Goal: Information Seeking & Learning: Learn about a topic

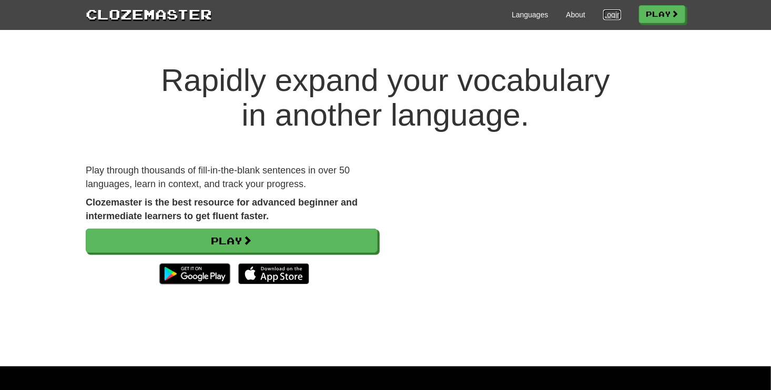
click at [611, 13] on link "Login" at bounding box center [612, 14] width 18 height 11
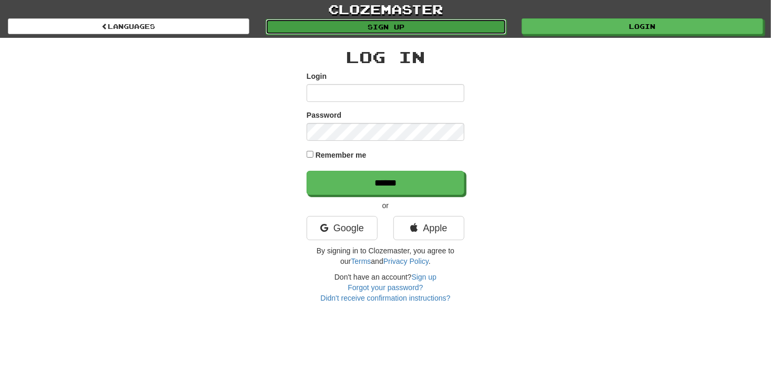
click at [461, 30] on link "Sign up" at bounding box center [386, 27] width 241 height 16
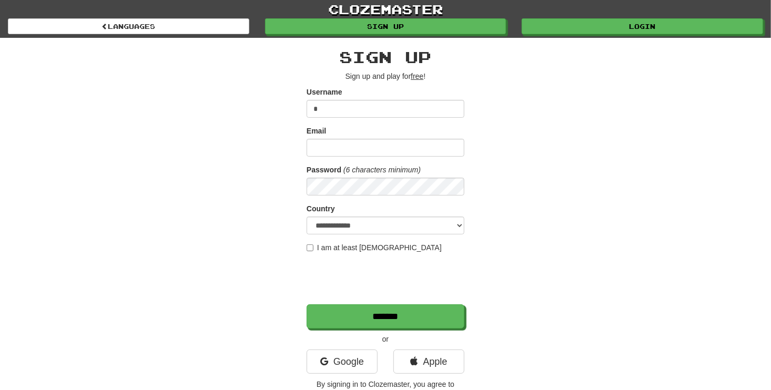
type input "*"
click at [384, 146] on input "Email" at bounding box center [386, 148] width 158 height 18
type input "**********"
click at [375, 221] on select "**********" at bounding box center [386, 226] width 158 height 18
select select "**"
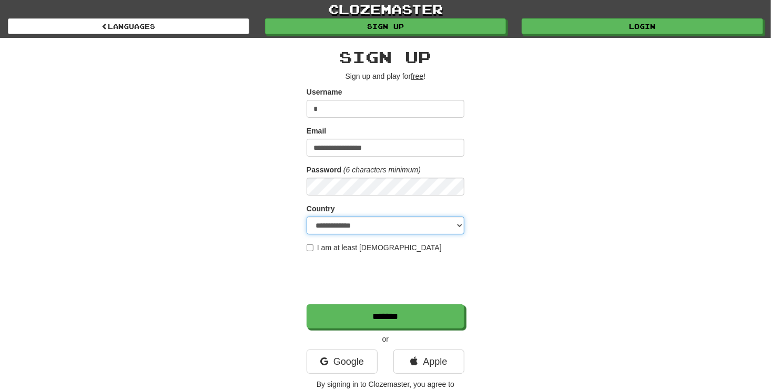
click at [307, 217] on select "**********" at bounding box center [386, 226] width 158 height 18
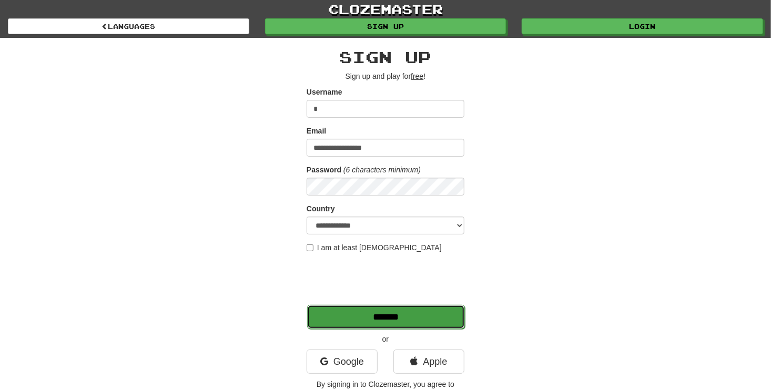
click at [356, 327] on input "*******" at bounding box center [386, 317] width 158 height 24
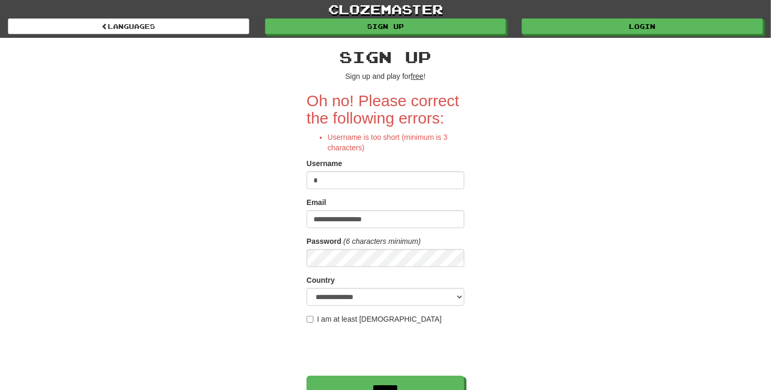
click at [363, 180] on input "*" at bounding box center [386, 180] width 158 height 18
type input "*"
type input "******"
click at [374, 380] on input "*******" at bounding box center [386, 389] width 158 height 24
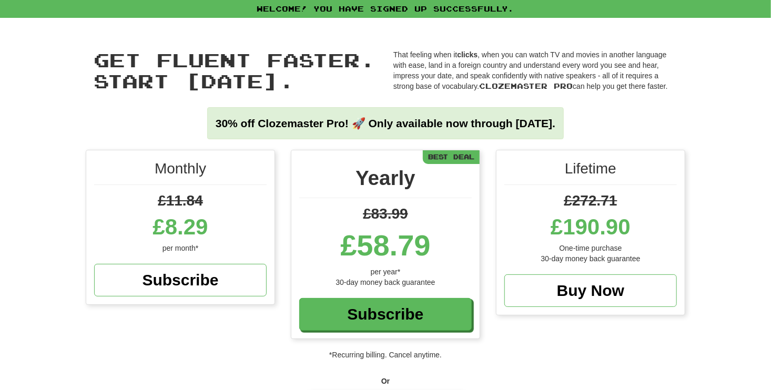
click at [615, 79] on p "That feeling when it clicks , when you can watch TV and movies in another langu…" at bounding box center [535, 70] width 284 height 42
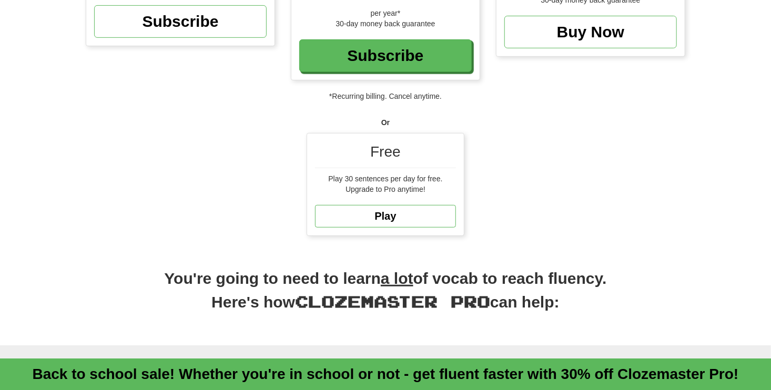
scroll to position [230, 0]
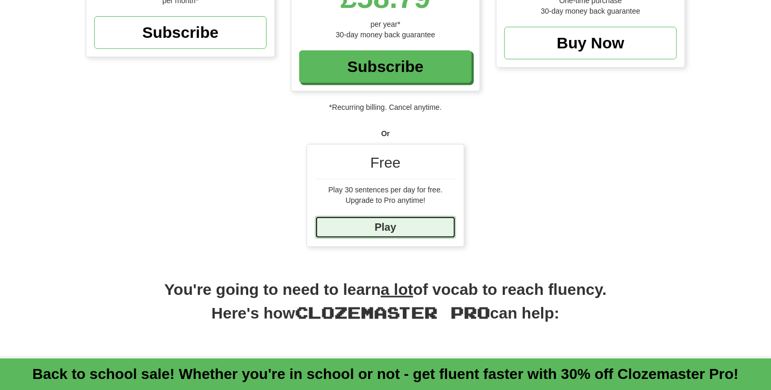
click at [404, 226] on link "Play" at bounding box center [385, 227] width 141 height 23
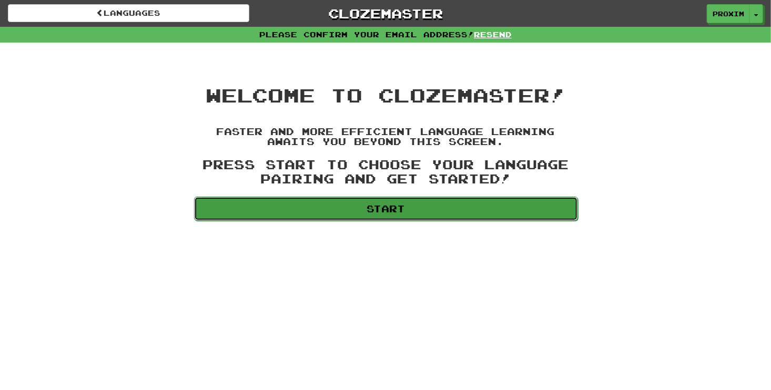
click at [337, 209] on link "Start" at bounding box center [386, 209] width 384 height 24
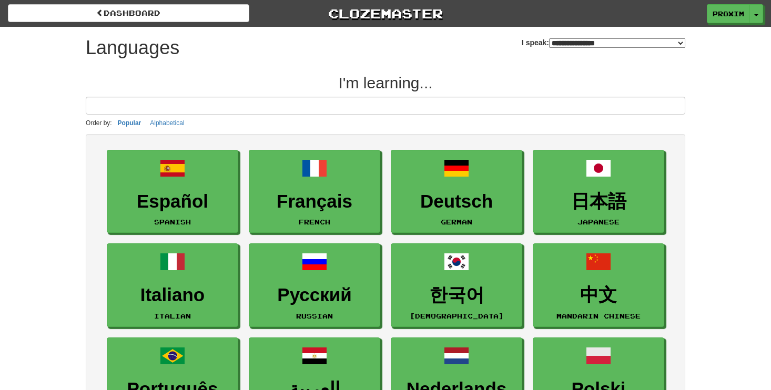
select select "*******"
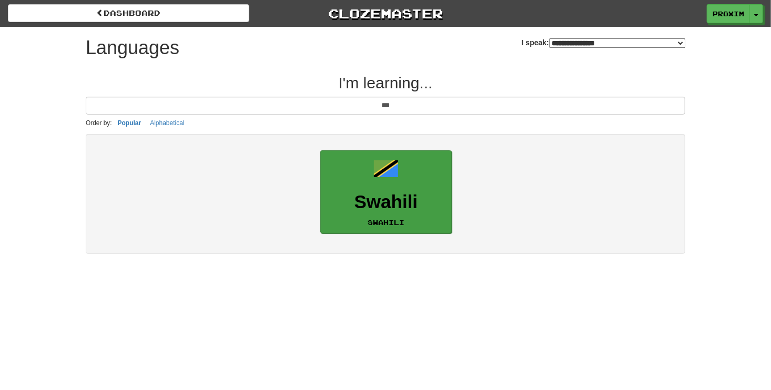
type input "***"
click at [421, 189] on link "Swahili Swahili" at bounding box center [385, 192] width 131 height 84
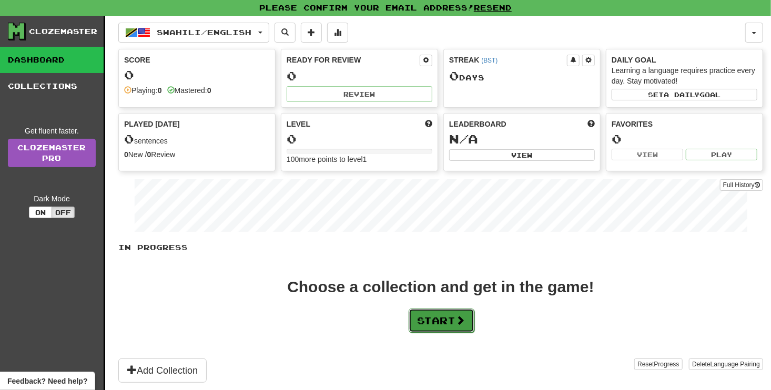
click at [428, 326] on button "Start" at bounding box center [442, 321] width 66 height 24
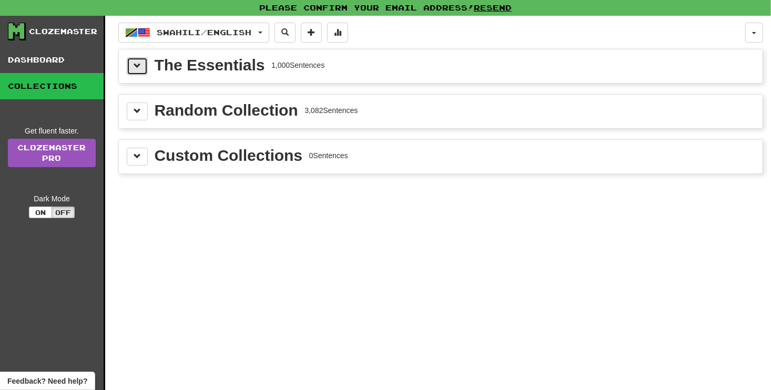
click at [136, 66] on span at bounding box center [137, 65] width 7 height 7
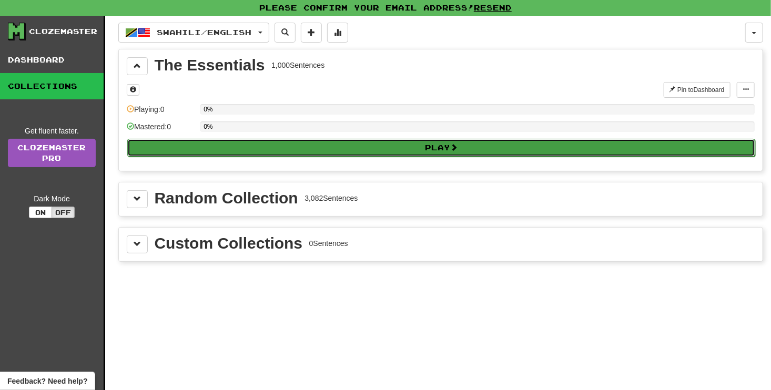
click at [333, 142] on button "Play" at bounding box center [441, 148] width 628 height 18
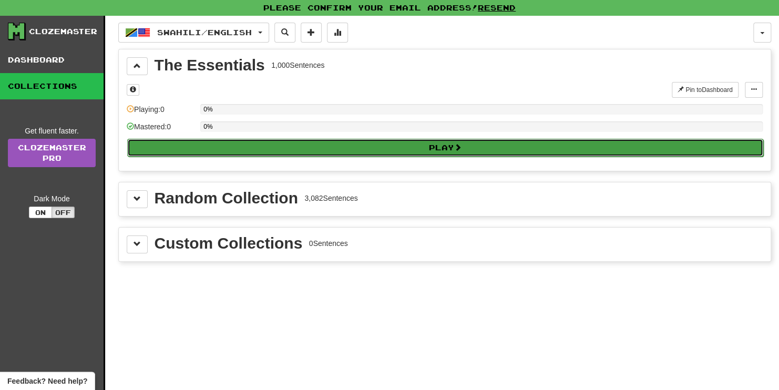
select select "**"
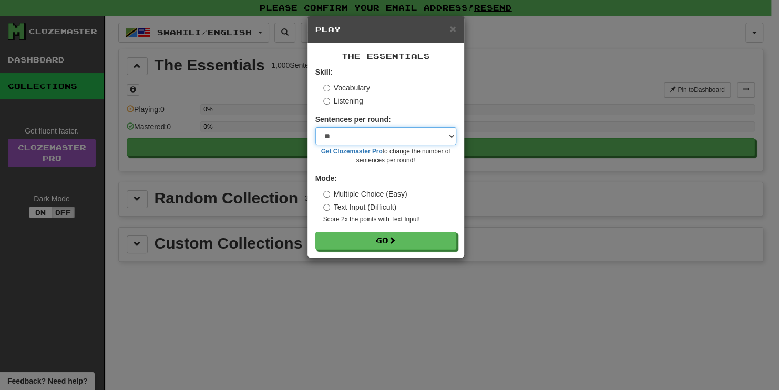
click at [423, 140] on select "* ** ** ** ** ** *** ********" at bounding box center [386, 136] width 141 height 18
click at [522, 319] on div "× Play The Essentials Skill: Vocabulary Listening Sentences per round: * ** ** …" at bounding box center [389, 195] width 779 height 390
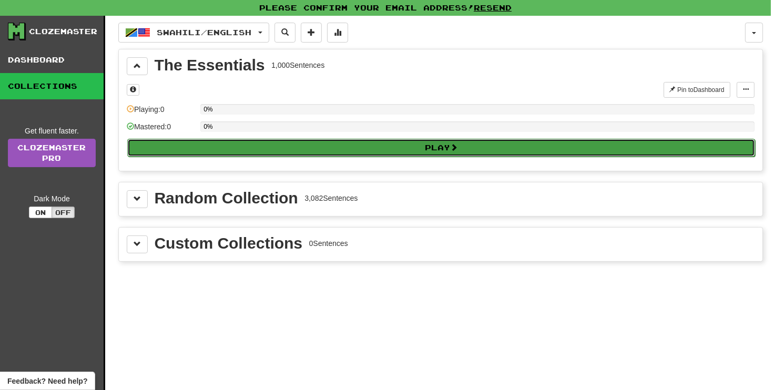
click at [427, 151] on button "Play" at bounding box center [441, 148] width 628 height 18
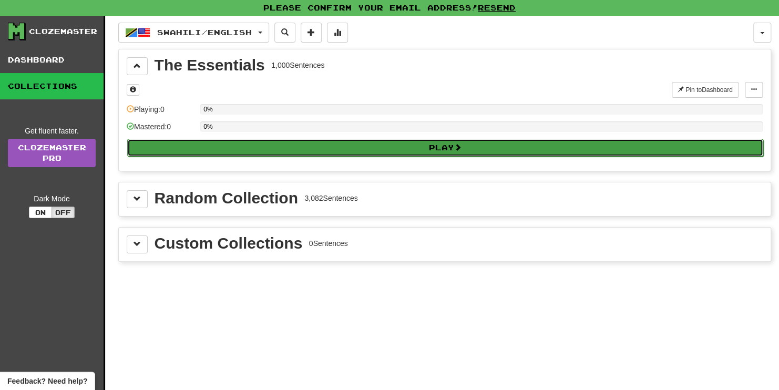
select select "**"
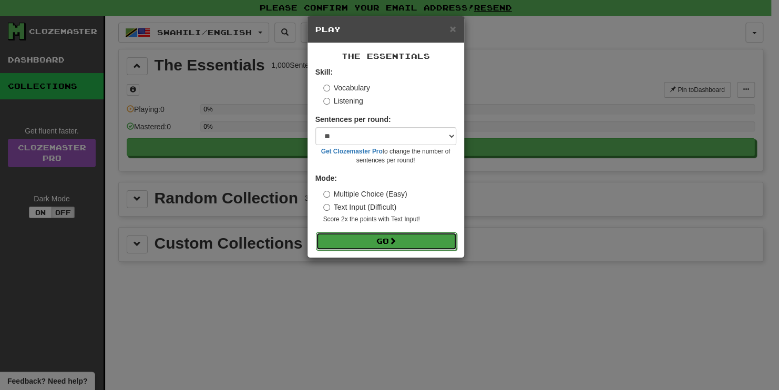
click at [397, 241] on span at bounding box center [392, 240] width 7 height 7
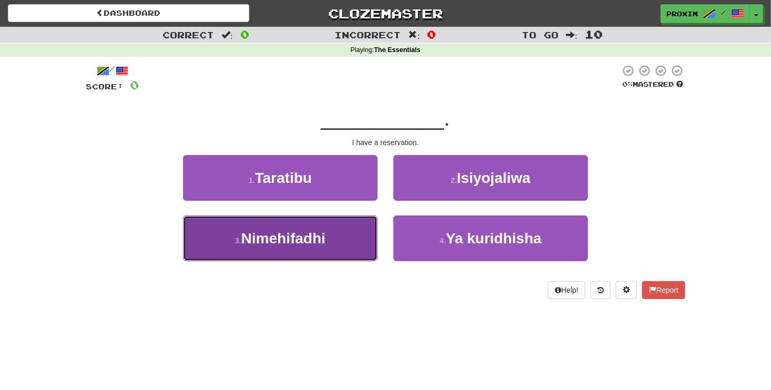
click at [323, 250] on button "3 . Nimehifadhi" at bounding box center [280, 239] width 195 height 46
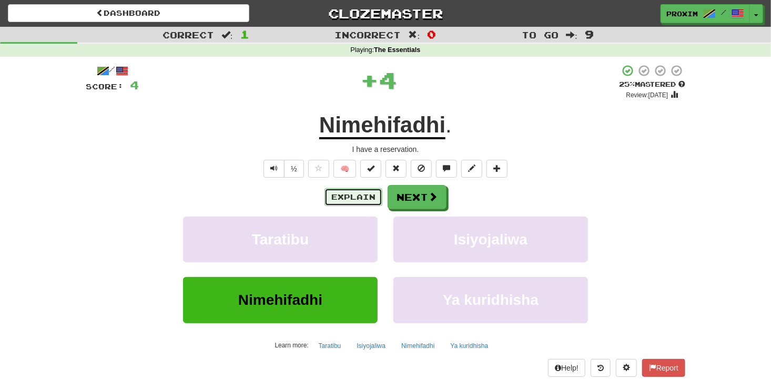
click at [349, 193] on button "Explain" at bounding box center [354, 197] width 58 height 18
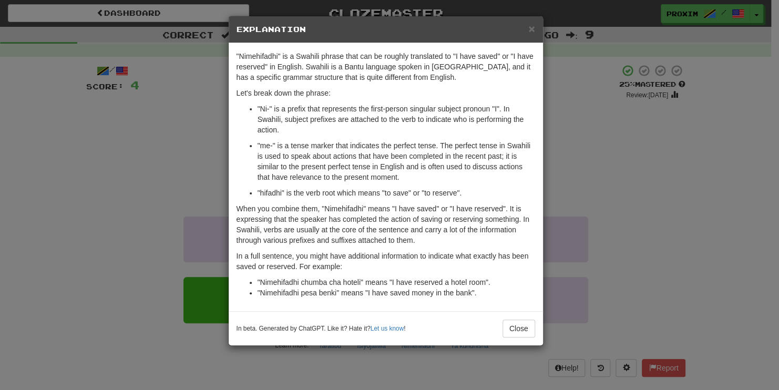
click at [609, 137] on div "× Explanation "Nimehifadhi" is a Swahili phrase that can be roughly translated …" at bounding box center [389, 195] width 779 height 390
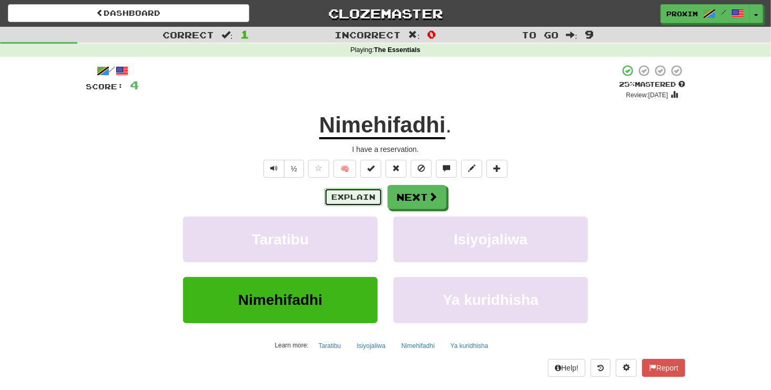
click at [364, 196] on button "Explain" at bounding box center [354, 197] width 58 height 18
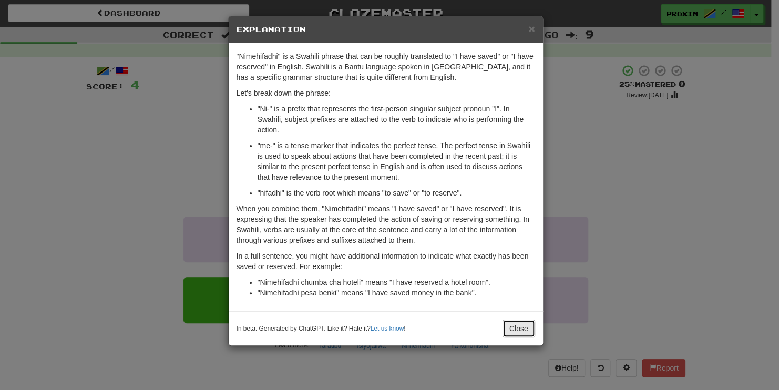
click at [526, 327] on button "Close" at bounding box center [519, 329] width 33 height 18
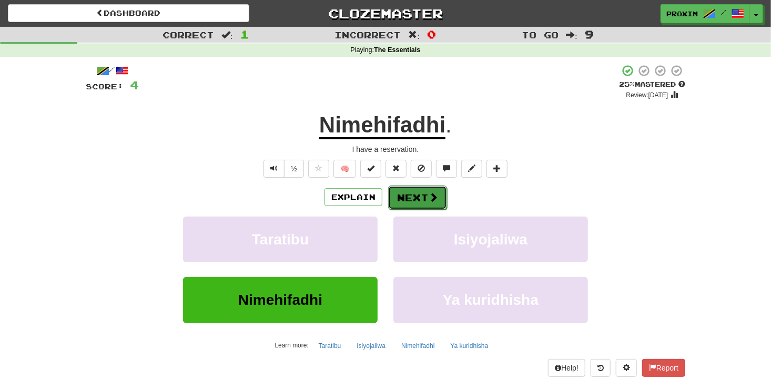
click at [419, 198] on button "Next" at bounding box center [417, 198] width 59 height 24
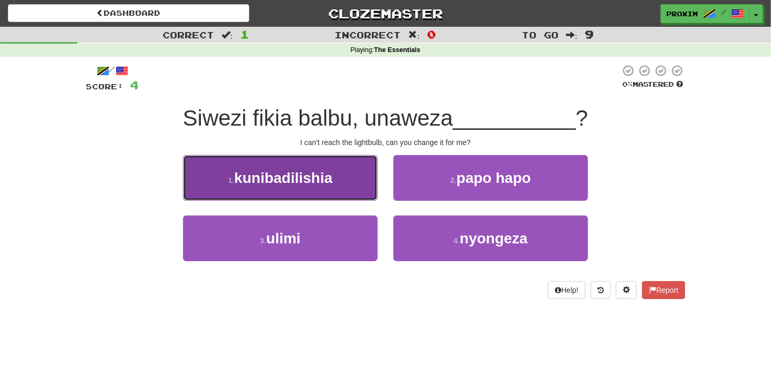
click at [343, 181] on button "1 . kunibadilishia" at bounding box center [280, 178] width 195 height 46
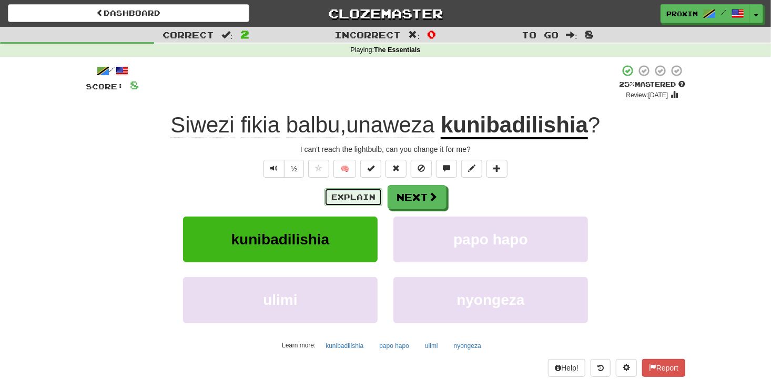
click at [356, 196] on button "Explain" at bounding box center [354, 197] width 58 height 18
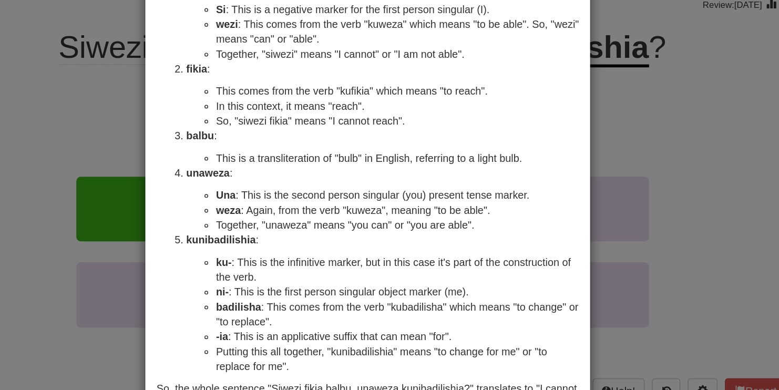
click at [572, 210] on div "× Explanation Sure, I'd be happy to explain the Swahili phrase "Siwezi fikia ba…" at bounding box center [389, 195] width 779 height 390
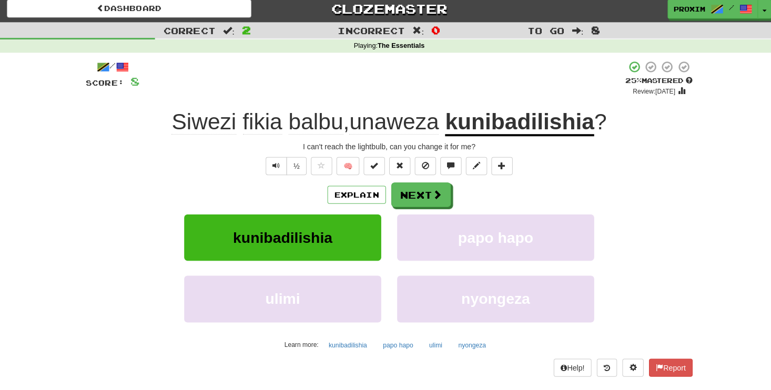
scroll to position [2, 0]
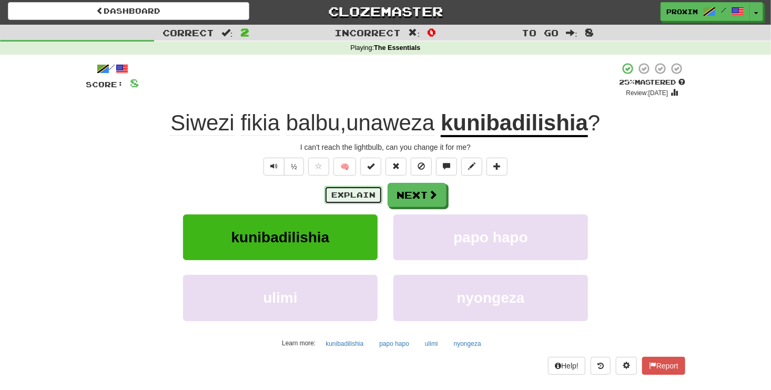
click at [367, 192] on button "Explain" at bounding box center [354, 195] width 58 height 18
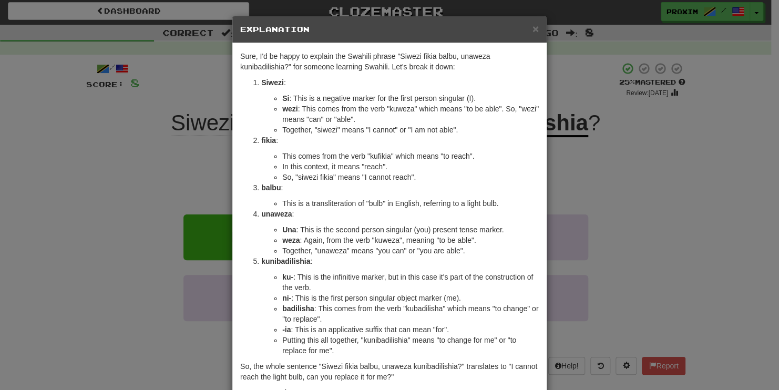
click at [641, 240] on div "× Explanation Sure, I'd be happy to explain the Swahili phrase "Siwezi fikia ba…" at bounding box center [389, 195] width 779 height 390
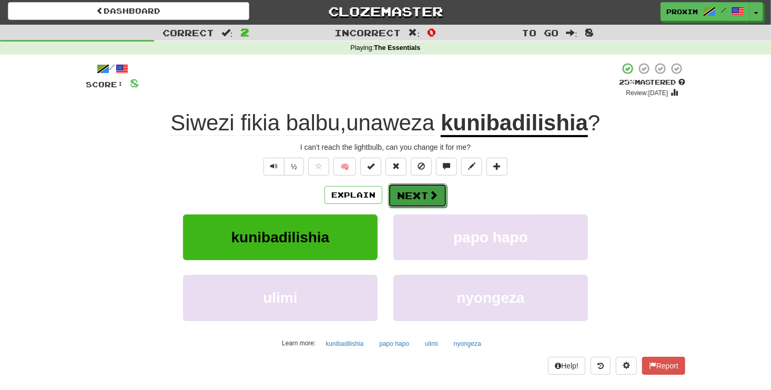
click at [438, 195] on button "Next" at bounding box center [417, 196] width 59 height 24
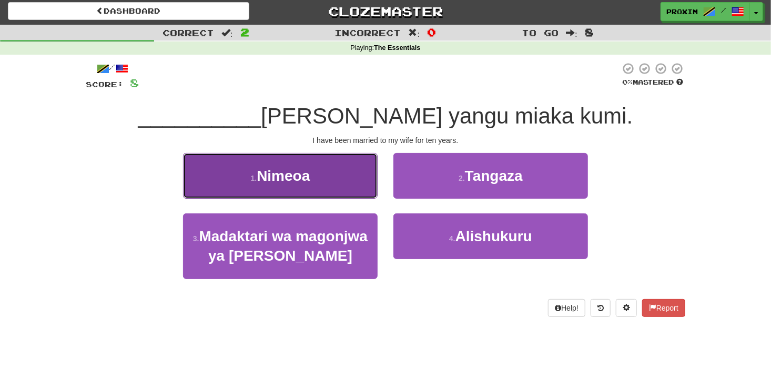
click at [347, 180] on button "1 . Nimeoa" at bounding box center [280, 176] width 195 height 46
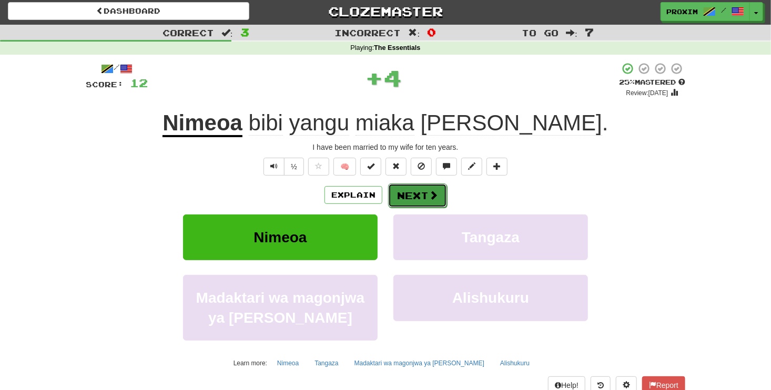
click at [424, 190] on button "Next" at bounding box center [417, 196] width 59 height 24
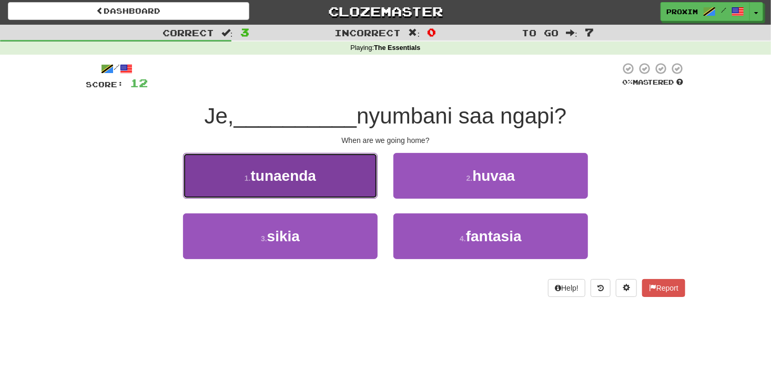
click at [349, 184] on button "1 . tunaenda" at bounding box center [280, 176] width 195 height 46
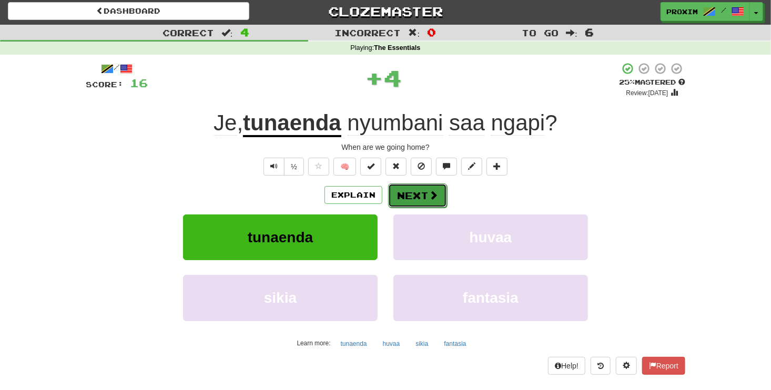
click at [430, 195] on span at bounding box center [433, 194] width 9 height 9
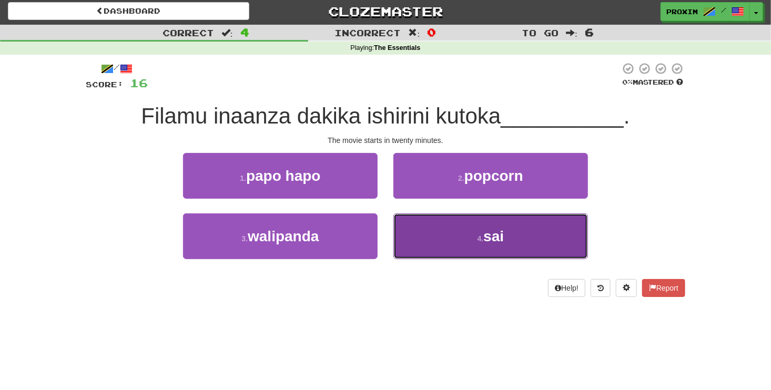
click at [452, 232] on button "4 . sai" at bounding box center [490, 237] width 195 height 46
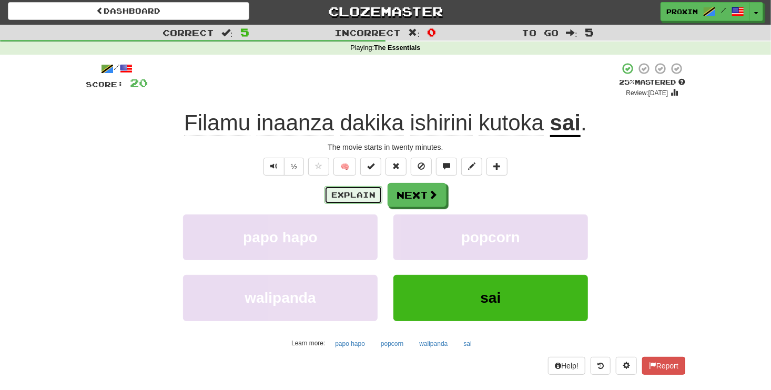
click at [371, 196] on button "Explain" at bounding box center [354, 195] width 58 height 18
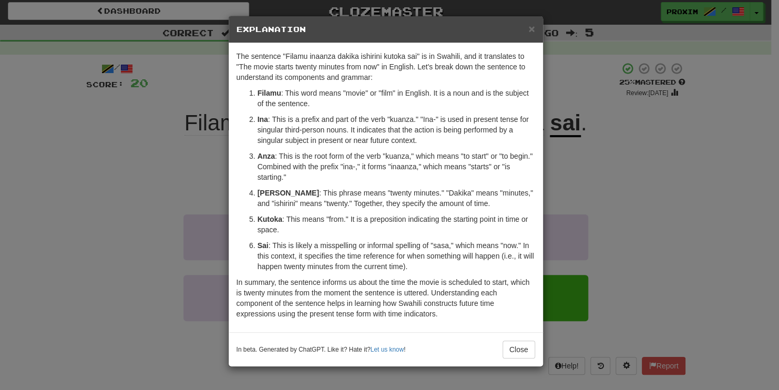
click at [613, 120] on div "× Explanation The sentence "Filamu inaanza dakika ishirini kutoka sai" is in Sw…" at bounding box center [389, 195] width 779 height 390
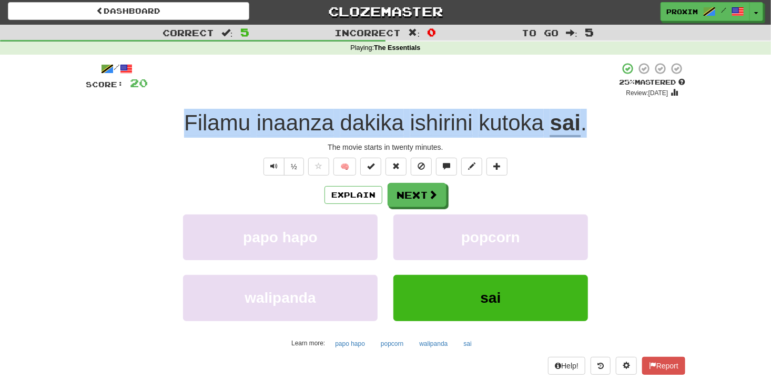
drag, startPoint x: 588, startPoint y: 120, endPoint x: 169, endPoint y: 127, distance: 418.7
click at [169, 127] on div "Filamu inaanza dakika ishirini kutoka sai ." at bounding box center [386, 123] width 600 height 29
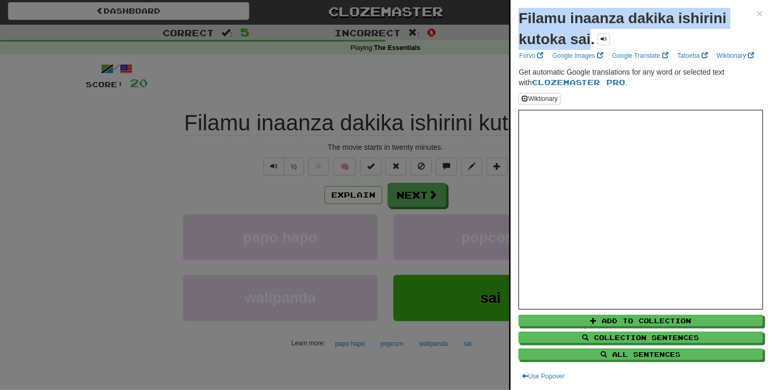
drag, startPoint x: 592, startPoint y: 37, endPoint x: 520, endPoint y: 12, distance: 76.4
click at [520, 12] on strong "Filamu inaanza dakika ishirini kutoka sai." at bounding box center [623, 28] width 208 height 37
copy strong "Filamu inaanza dakika ishirini kutoka sai"
click at [757, 11] on span "×" at bounding box center [760, 13] width 6 height 12
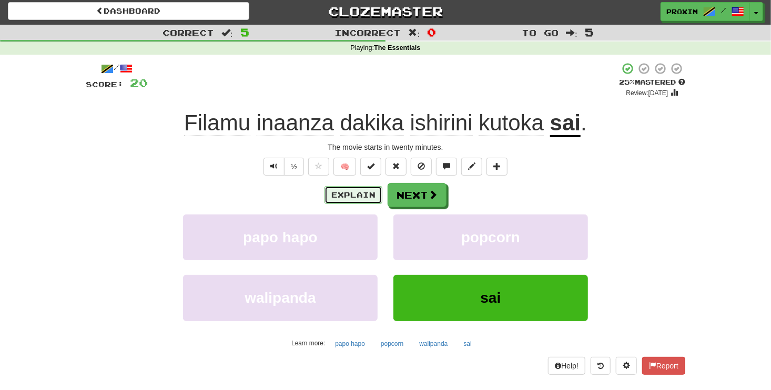
click at [352, 191] on button "Explain" at bounding box center [354, 195] width 58 height 18
click at [423, 191] on button "Next" at bounding box center [417, 196] width 59 height 24
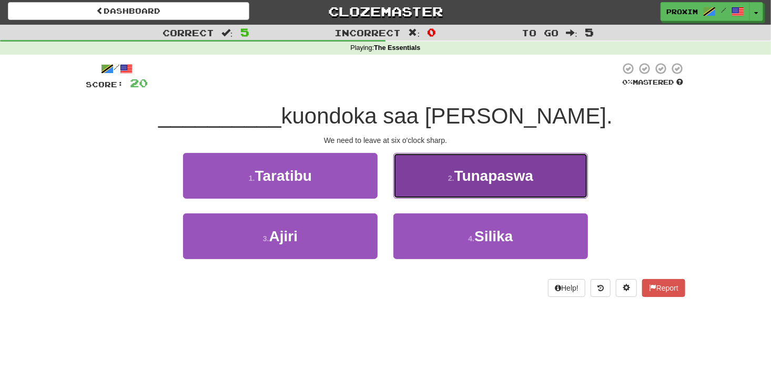
click at [565, 180] on button "2 . Tunapaswa" at bounding box center [490, 176] width 195 height 46
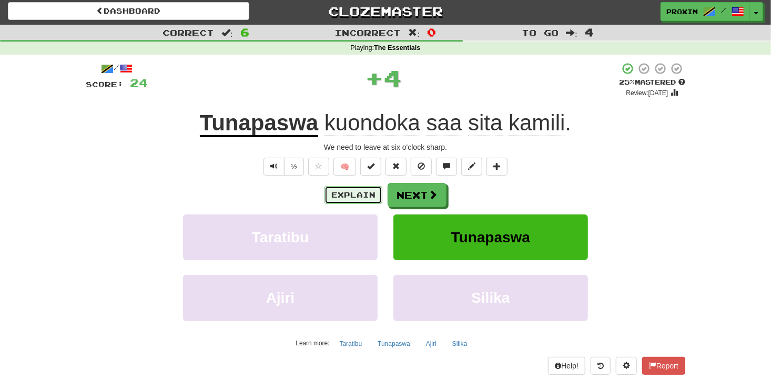
click at [363, 199] on button "Explain" at bounding box center [354, 195] width 58 height 18
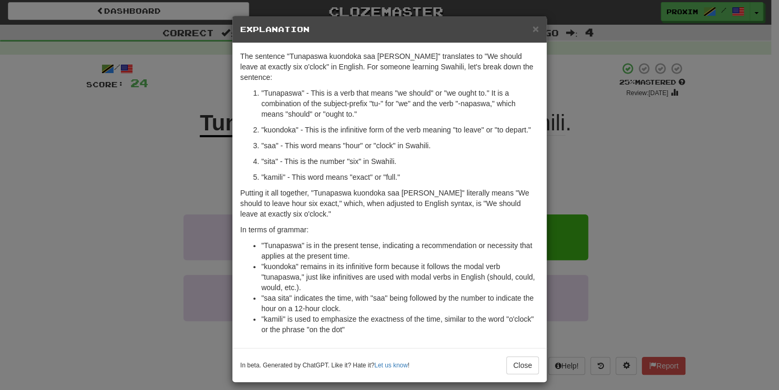
click at [621, 117] on div "× Explanation The sentence "Tunapaswa kuondoka saa sita kamili" translates to "…" at bounding box center [389, 195] width 779 height 390
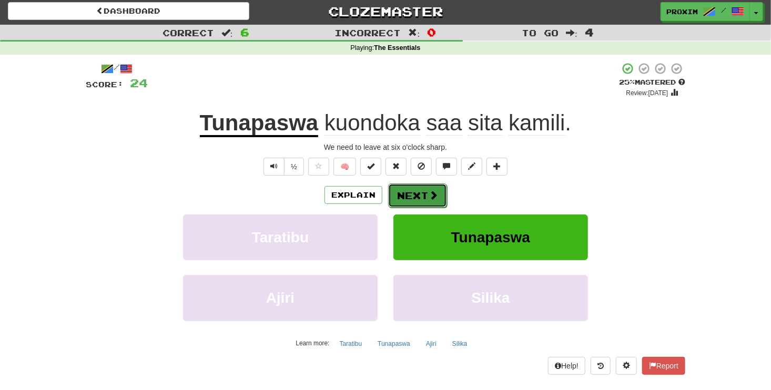
click at [440, 196] on button "Next" at bounding box center [417, 196] width 59 height 24
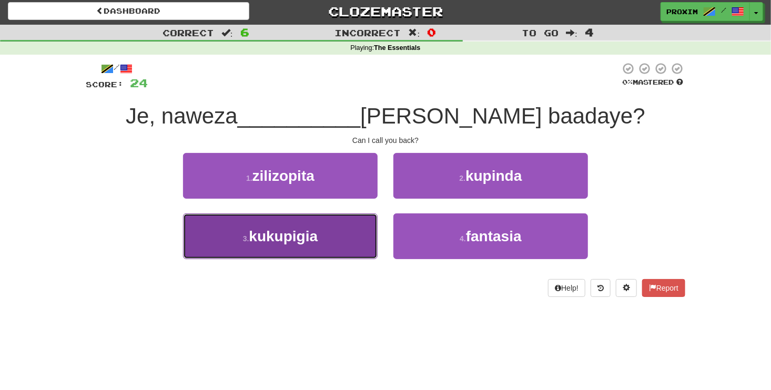
click at [354, 239] on button "3 . kukupigia" at bounding box center [280, 237] width 195 height 46
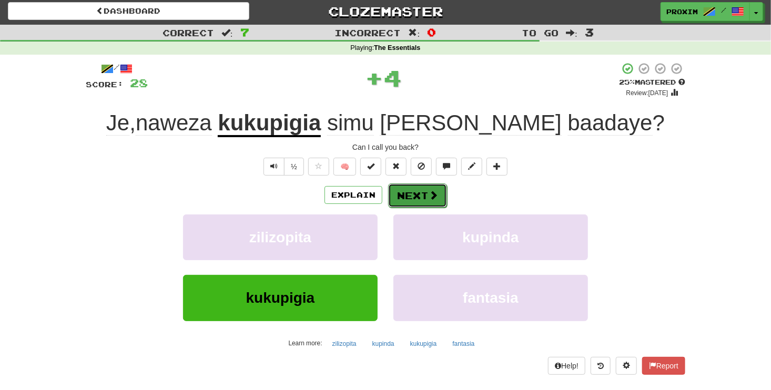
click at [418, 191] on button "Next" at bounding box center [417, 196] width 59 height 24
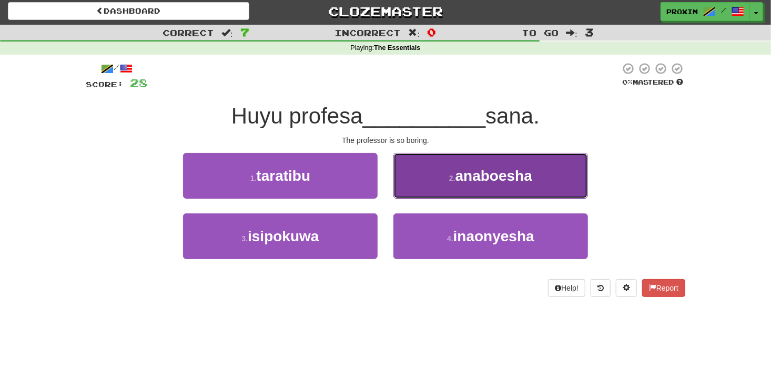
click at [559, 168] on button "2 . anaboesha" at bounding box center [490, 176] width 195 height 46
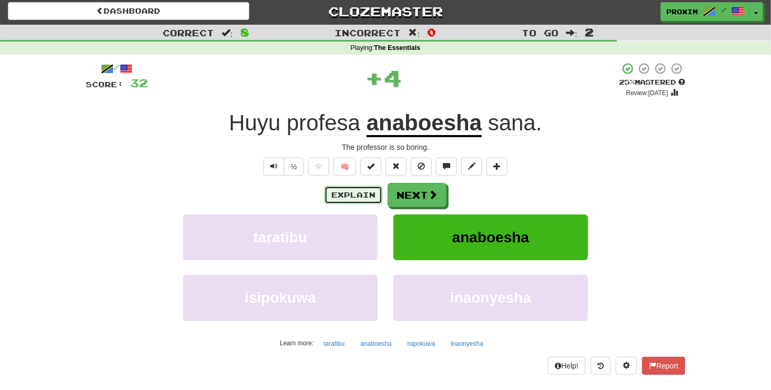
click at [354, 194] on button "Explain" at bounding box center [354, 195] width 58 height 18
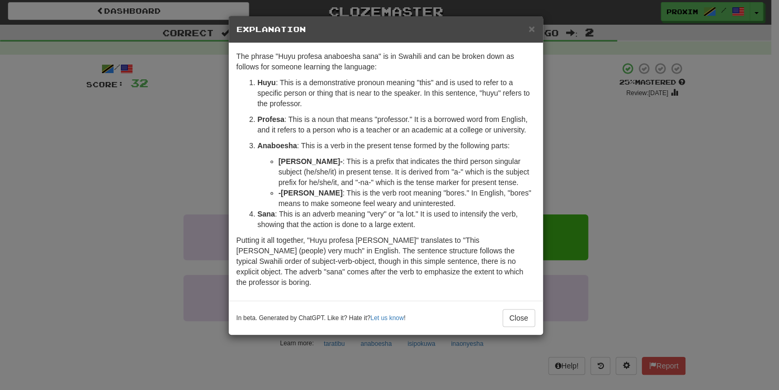
click at [664, 143] on div "× Explanation The phrase "Huyu profesa anaboesha sana" is in Swahili and can be…" at bounding box center [389, 195] width 779 height 390
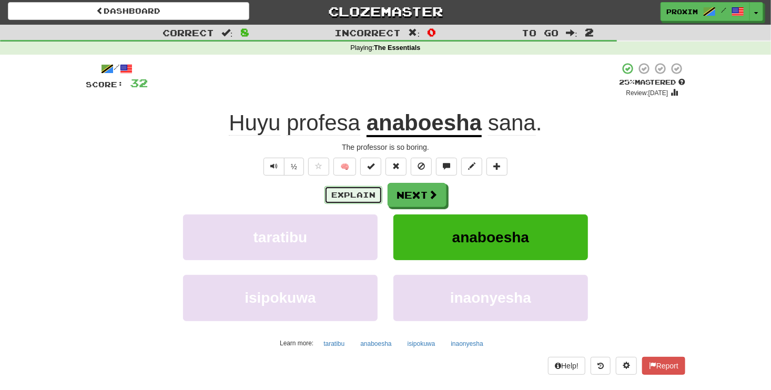
click at [366, 194] on button "Explain" at bounding box center [354, 195] width 58 height 18
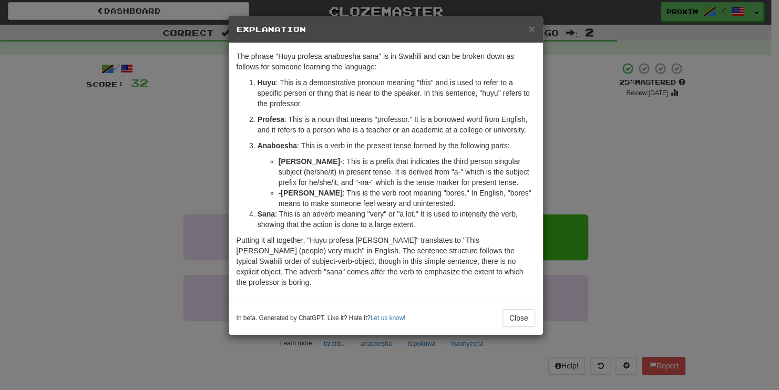
click at [609, 142] on div "× Explanation The phrase "Huyu profesa anaboesha sana" is in Swahili and can be…" at bounding box center [389, 195] width 779 height 390
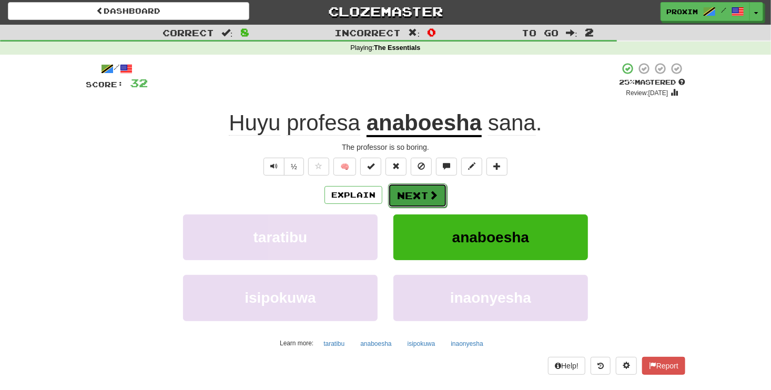
click at [420, 191] on button "Next" at bounding box center [417, 196] width 59 height 24
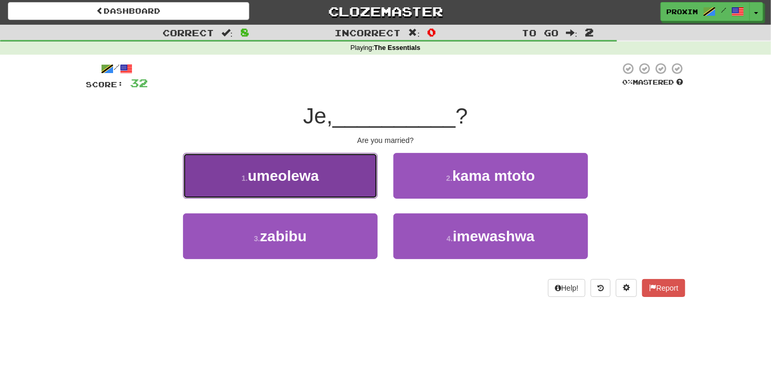
click at [364, 179] on button "1 . umeolewa" at bounding box center [280, 176] width 195 height 46
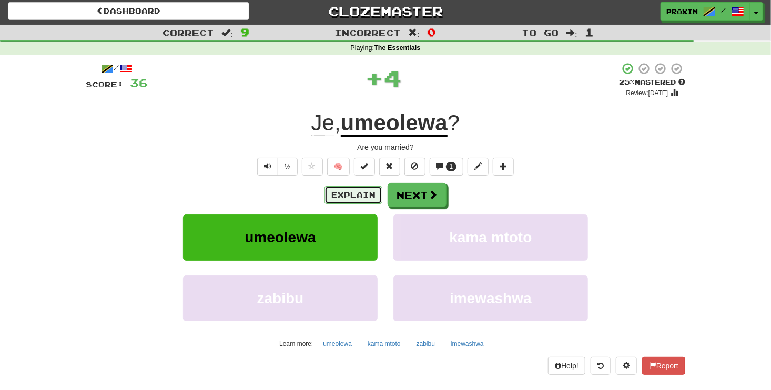
click at [366, 193] on button "Explain" at bounding box center [354, 195] width 58 height 18
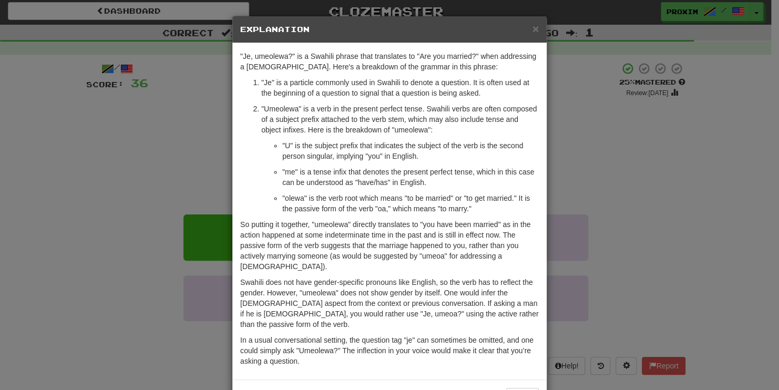
click at [652, 156] on div "× Explanation "Je, umeolewa?" is a Swahili phrase that translates to "Are you m…" at bounding box center [389, 195] width 779 height 390
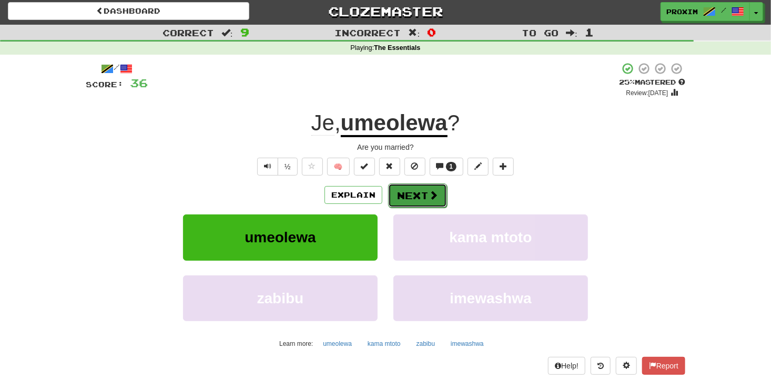
click at [413, 186] on button "Next" at bounding box center [417, 196] width 59 height 24
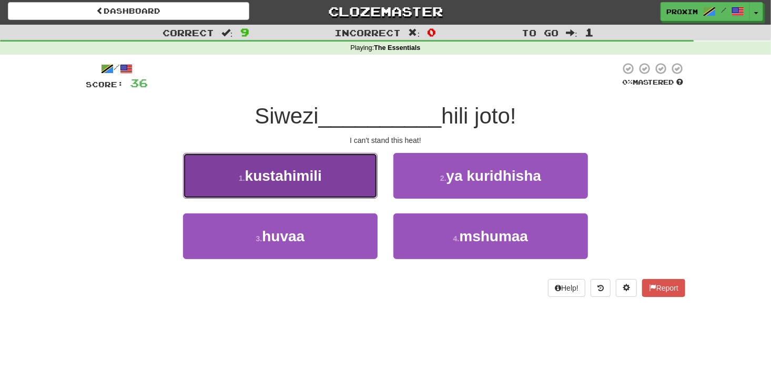
click at [337, 184] on button "1 . kustahimili" at bounding box center [280, 176] width 195 height 46
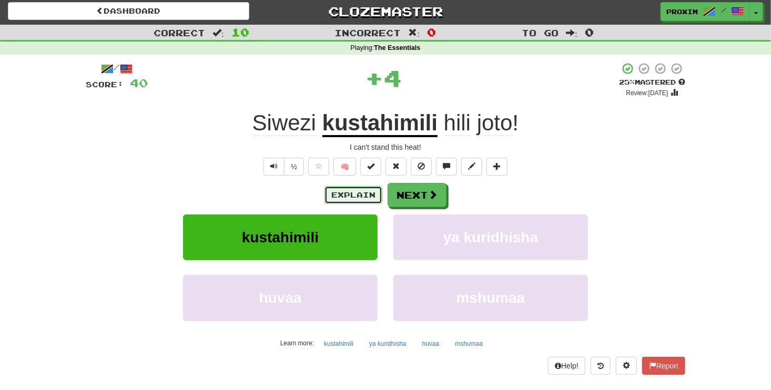
click at [352, 193] on button "Explain" at bounding box center [354, 195] width 58 height 18
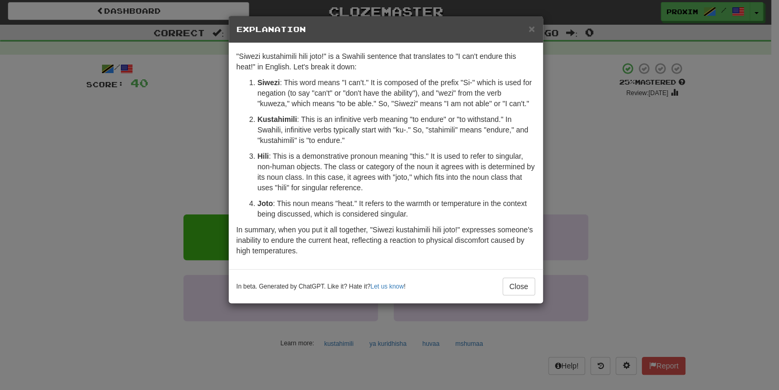
click at [320, 135] on p "Kustahimili : This is an infinitive verb meaning "to endure" or "to withstand."…" at bounding box center [397, 130] width 278 height 32
click at [522, 283] on button "Close" at bounding box center [519, 287] width 33 height 18
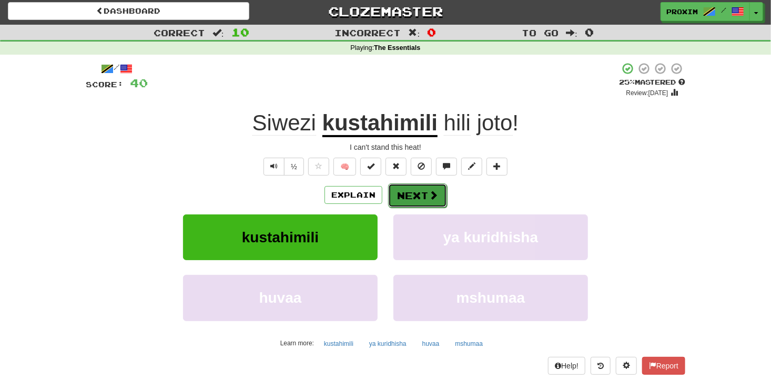
click at [442, 194] on button "Next" at bounding box center [417, 196] width 59 height 24
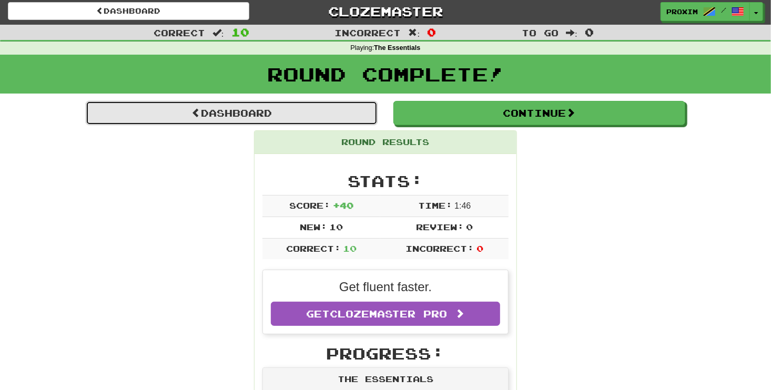
click at [242, 116] on link "Dashboard" at bounding box center [232, 113] width 292 height 24
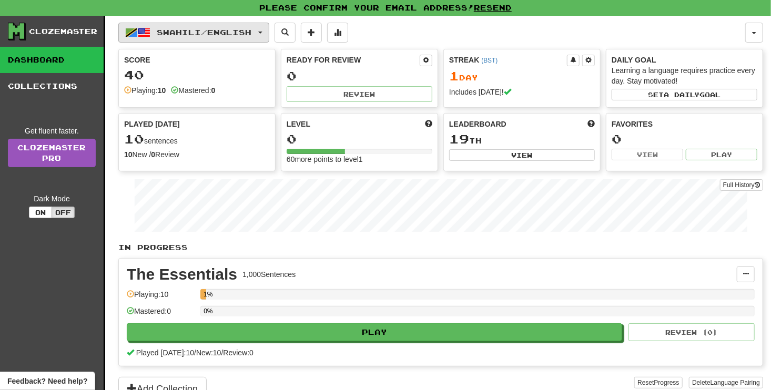
click at [236, 24] on button "Swahili / English" at bounding box center [193, 33] width 151 height 20
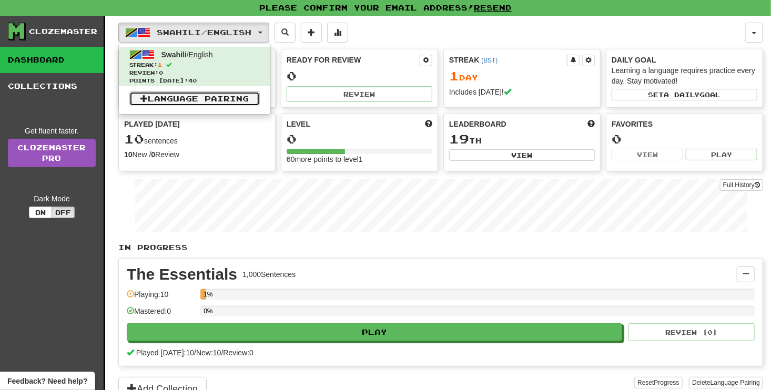
click at [213, 94] on link "Language Pairing" at bounding box center [194, 99] width 130 height 15
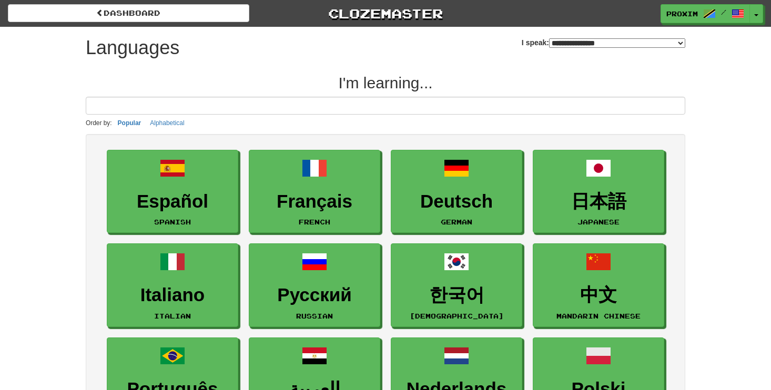
select select "*******"
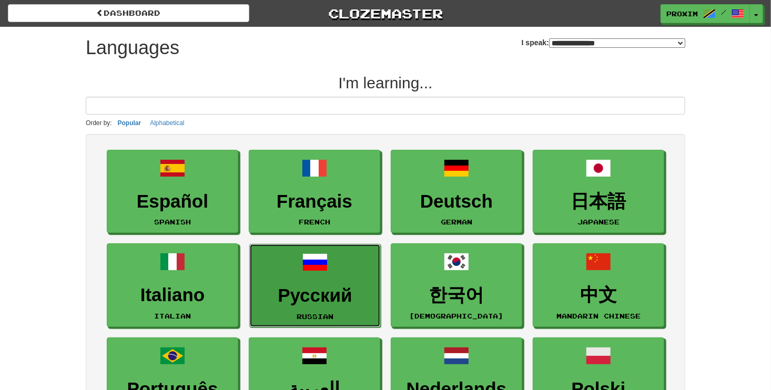
click at [361, 273] on link "Русский Russian" at bounding box center [314, 286] width 131 height 84
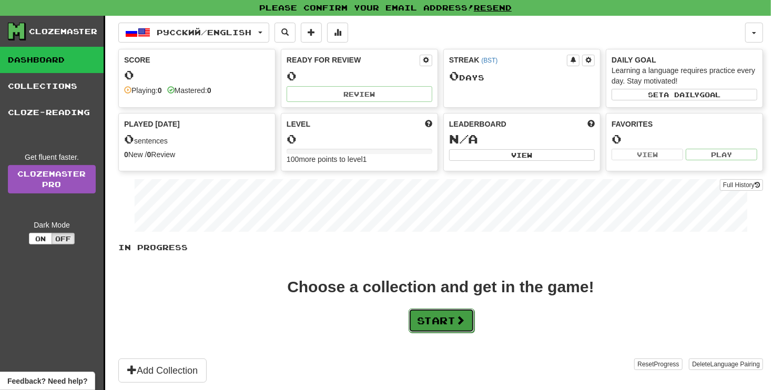
click at [439, 315] on button "Start" at bounding box center [442, 321] width 66 height 24
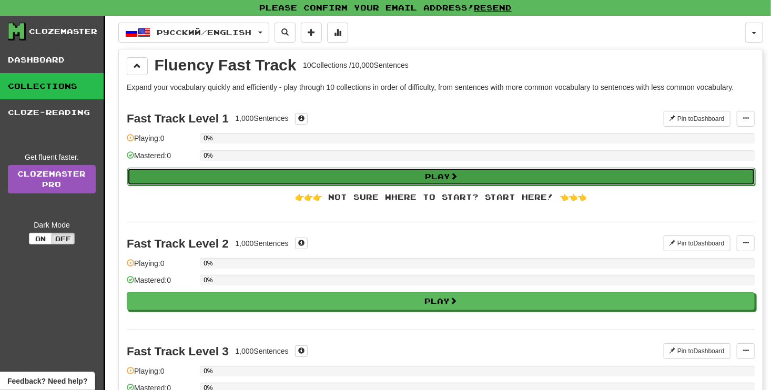
click at [552, 174] on button "Play" at bounding box center [441, 177] width 628 height 18
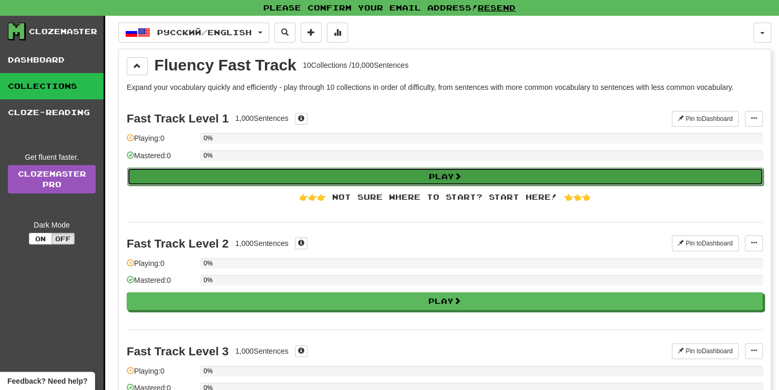
select select "**"
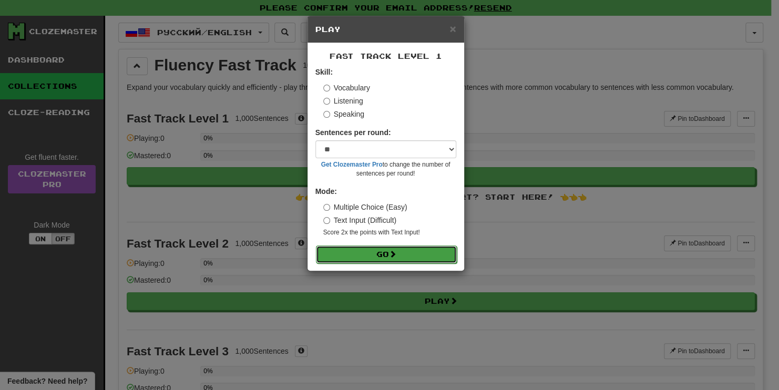
click at [412, 255] on button "Go" at bounding box center [386, 255] width 141 height 18
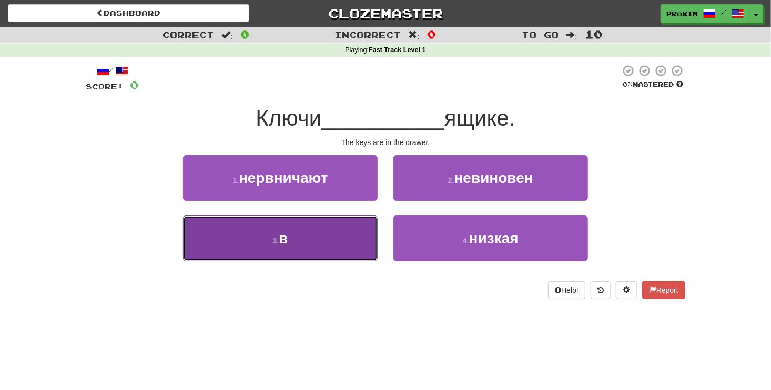
click at [350, 228] on button "3 . в" at bounding box center [280, 239] width 195 height 46
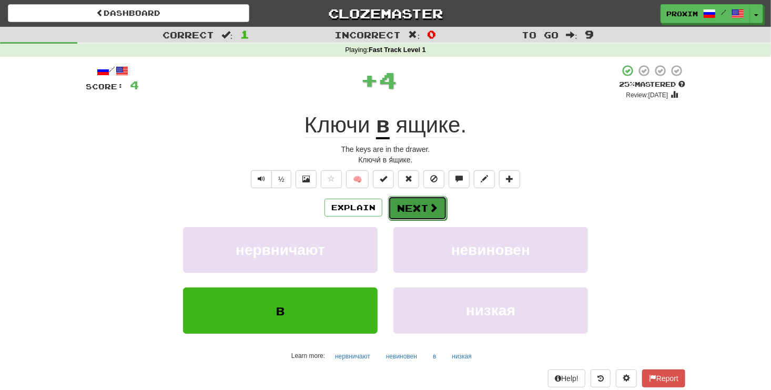
click at [413, 201] on button "Next" at bounding box center [417, 208] width 59 height 24
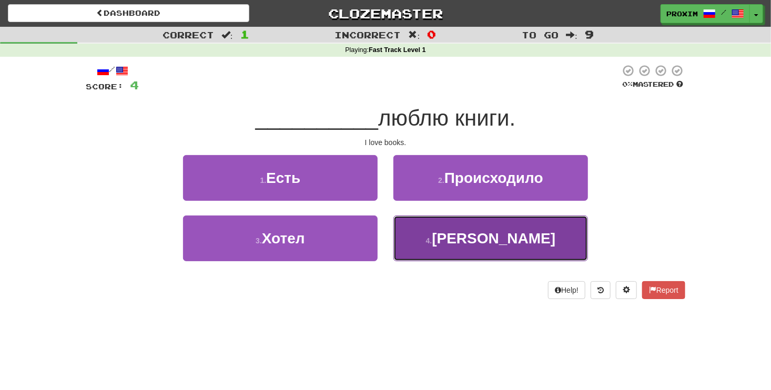
click at [476, 240] on button "4 . Я" at bounding box center [490, 239] width 195 height 46
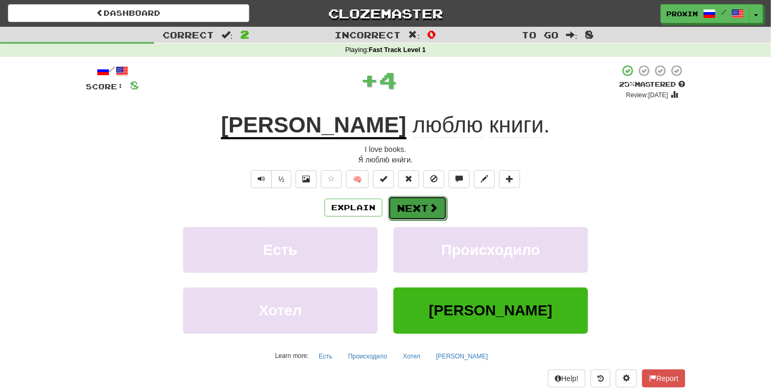
click at [421, 200] on button "Next" at bounding box center [417, 208] width 59 height 24
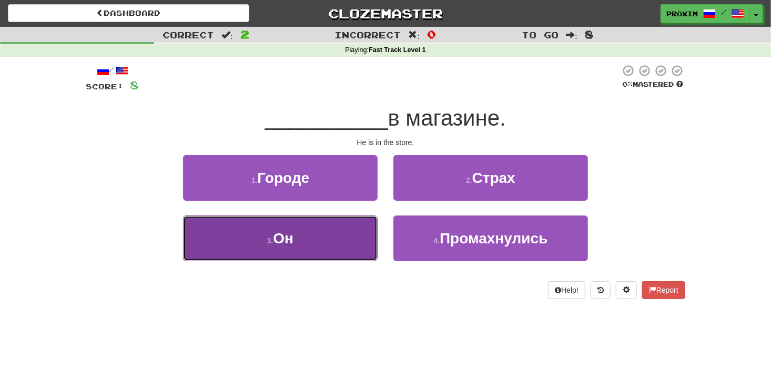
click at [330, 247] on button "3 . Он" at bounding box center [280, 239] width 195 height 46
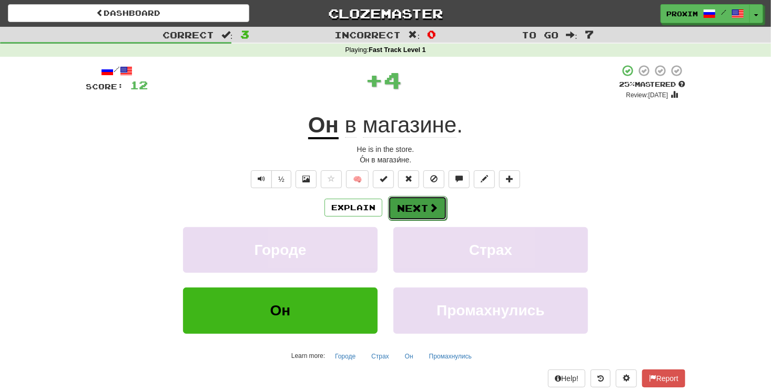
click at [432, 209] on span at bounding box center [433, 207] width 9 height 9
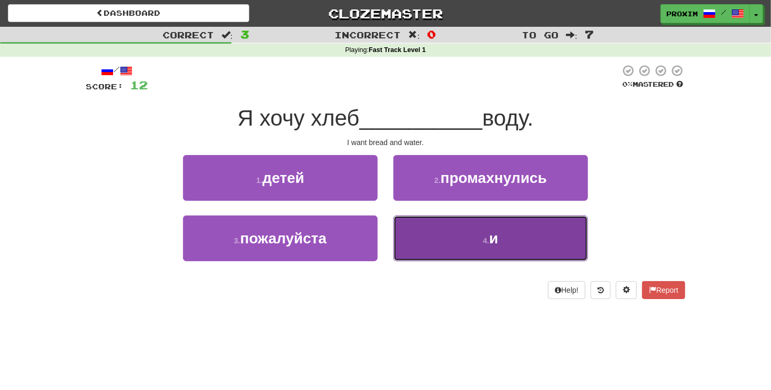
click at [495, 243] on span "и" at bounding box center [493, 238] width 9 height 16
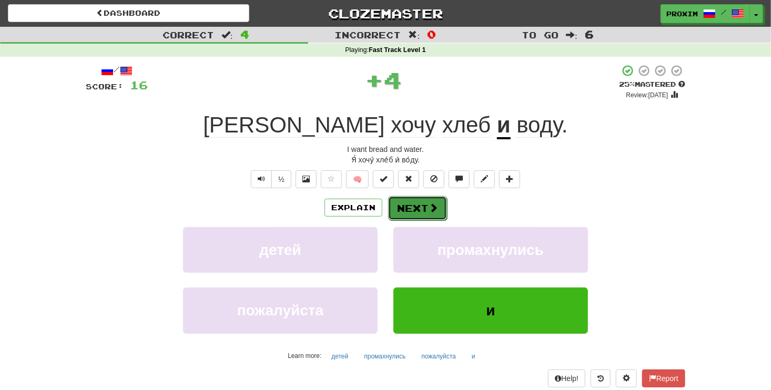
click at [426, 201] on button "Next" at bounding box center [417, 208] width 59 height 24
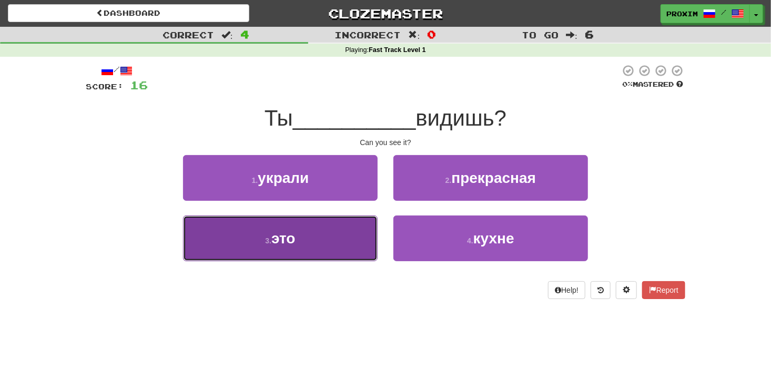
click at [350, 249] on button "3 . это" at bounding box center [280, 239] width 195 height 46
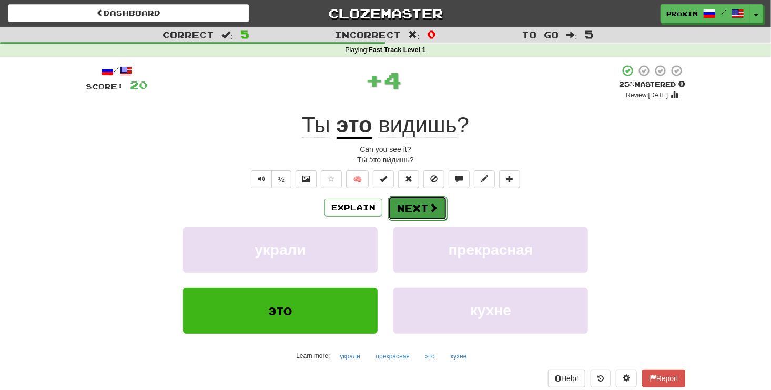
click at [419, 200] on button "Next" at bounding box center [417, 208] width 59 height 24
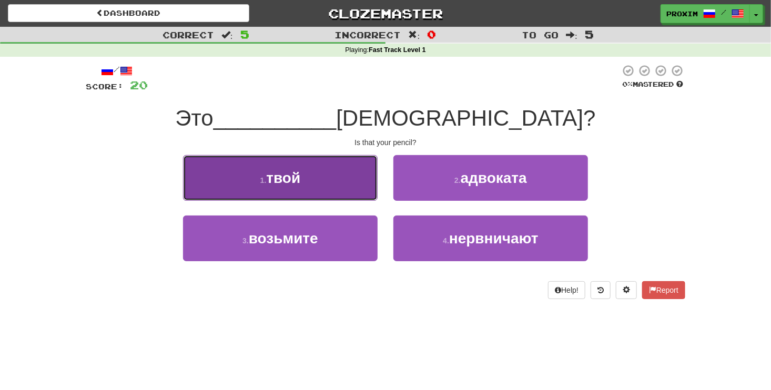
click at [343, 195] on button "1 . твой" at bounding box center [280, 178] width 195 height 46
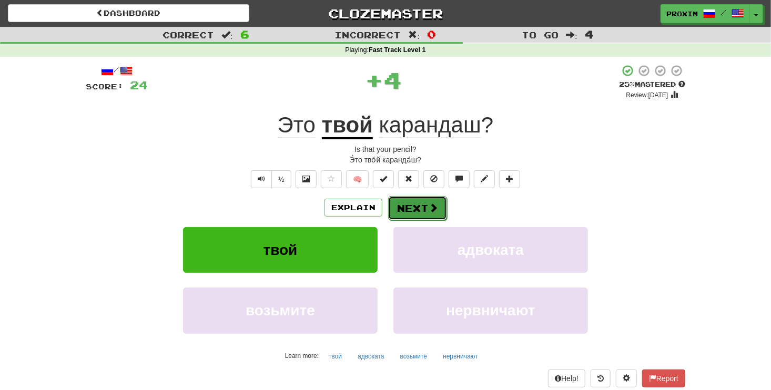
click at [403, 207] on button "Next" at bounding box center [417, 208] width 59 height 24
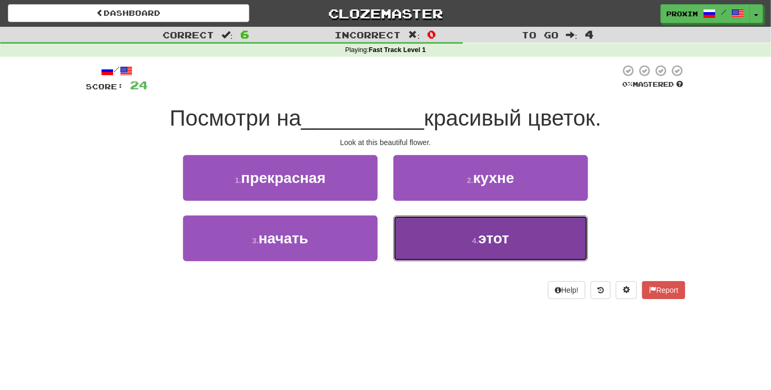
click at [460, 242] on button "4 . этот" at bounding box center [490, 239] width 195 height 46
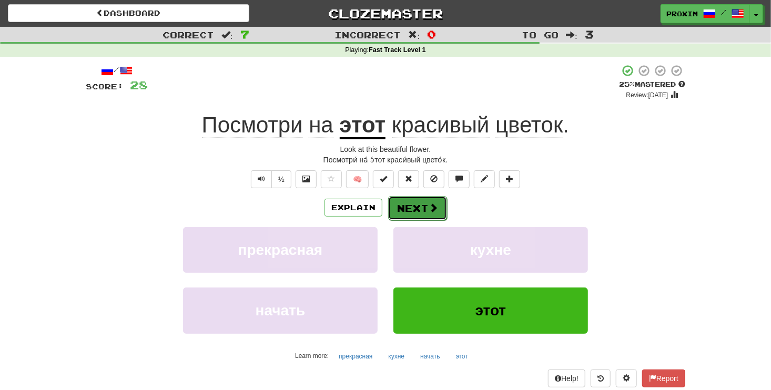
click at [436, 199] on button "Next" at bounding box center [417, 208] width 59 height 24
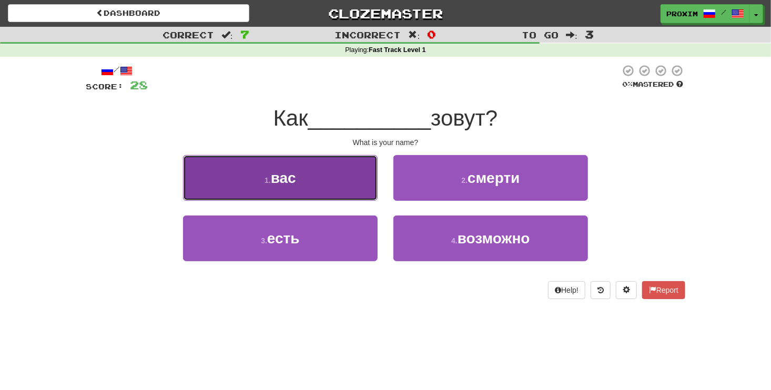
click at [356, 184] on button "1 . вас" at bounding box center [280, 178] width 195 height 46
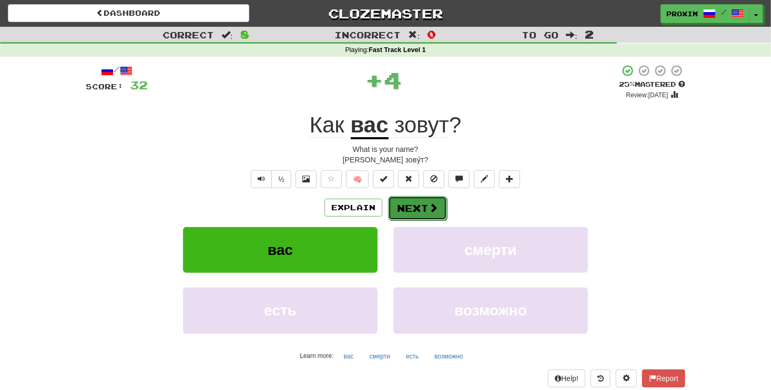
click at [417, 205] on button "Next" at bounding box center [417, 208] width 59 height 24
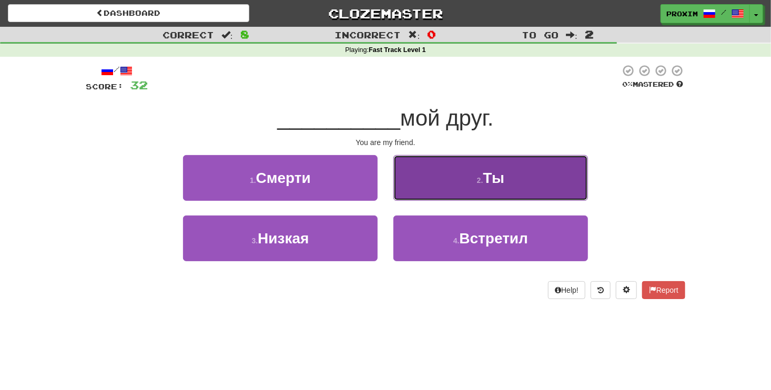
click at [481, 186] on button "2 . Ты" at bounding box center [490, 178] width 195 height 46
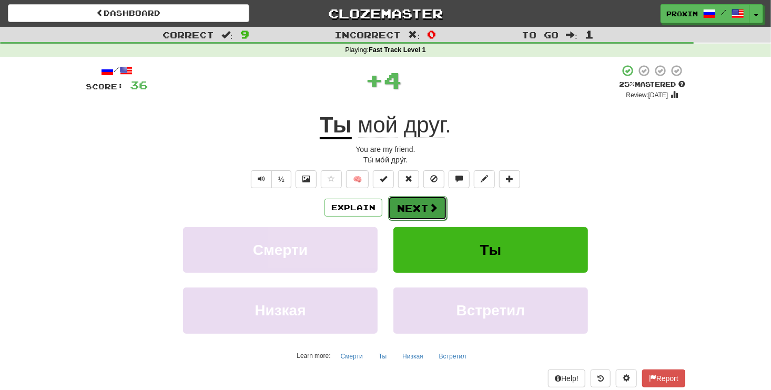
click at [412, 214] on button "Next" at bounding box center [417, 208] width 59 height 24
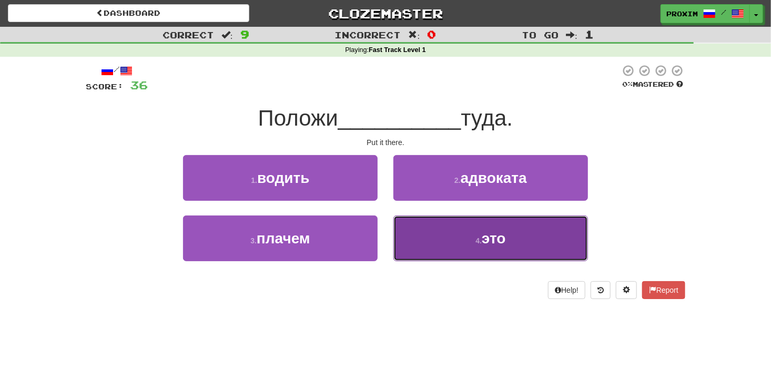
click at [451, 243] on button "4 . это" at bounding box center [490, 239] width 195 height 46
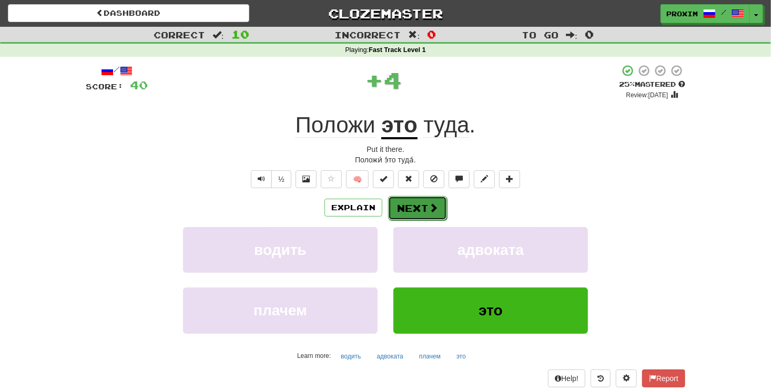
click at [408, 203] on button "Next" at bounding box center [417, 208] width 59 height 24
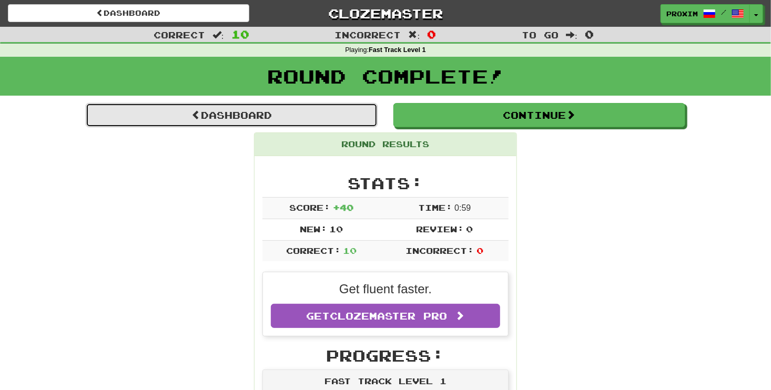
click at [284, 113] on link "Dashboard" at bounding box center [232, 115] width 292 height 24
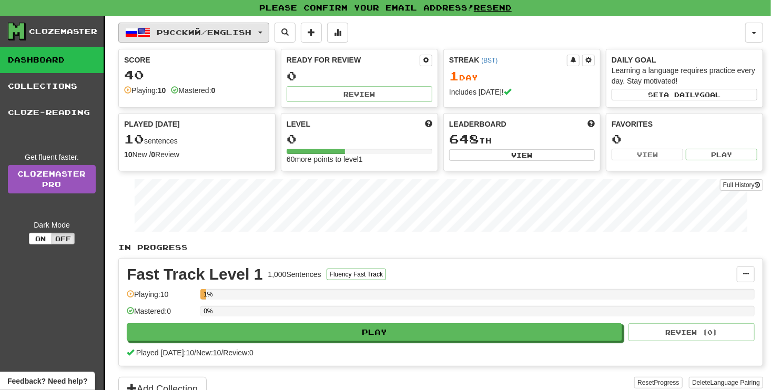
click at [251, 30] on span "Русский / English" at bounding box center [204, 32] width 95 height 9
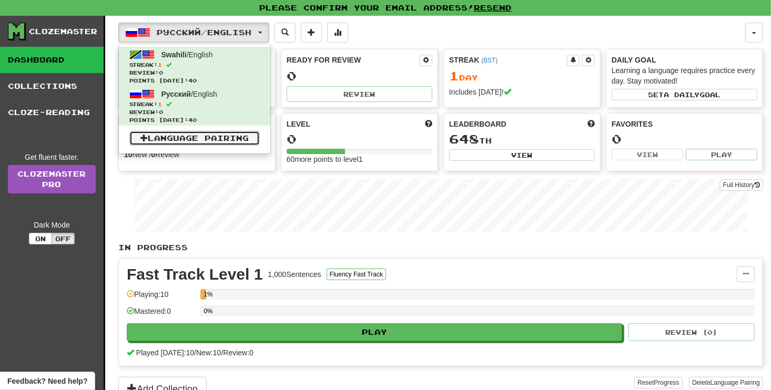
click at [242, 133] on link "Language Pairing" at bounding box center [194, 138] width 130 height 15
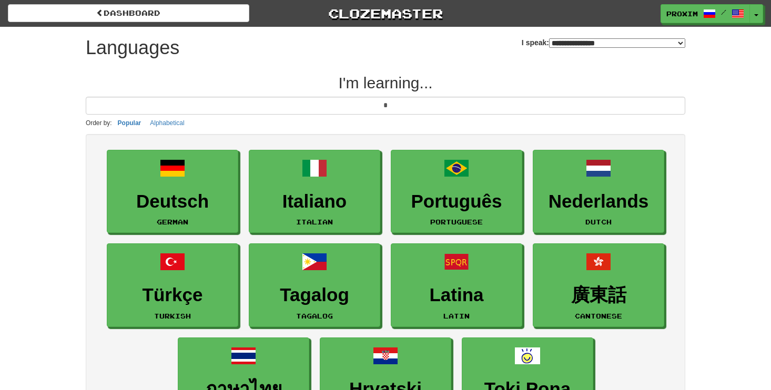
select select "*******"
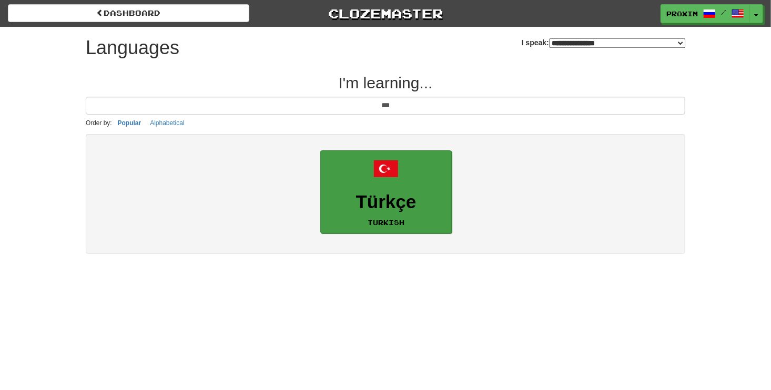
type input "***"
click at [372, 198] on h3 "Türkçe" at bounding box center [386, 202] width 120 height 21
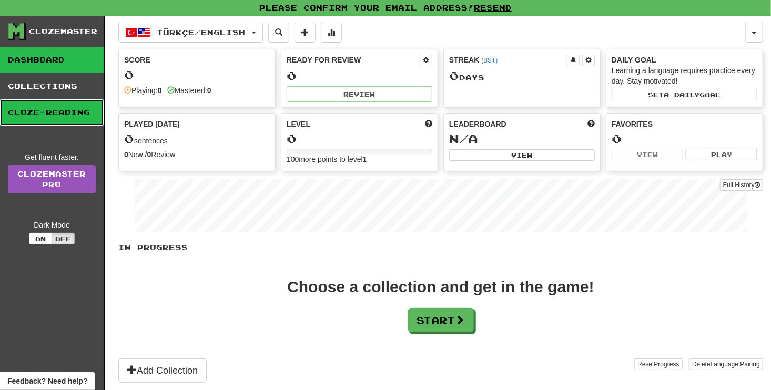
click at [89, 108] on link "Cloze-Reading" at bounding box center [52, 112] width 104 height 26
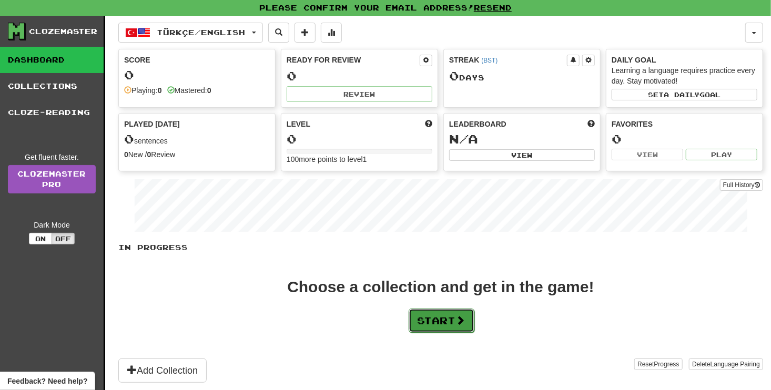
click at [433, 319] on button "Start" at bounding box center [442, 321] width 66 height 24
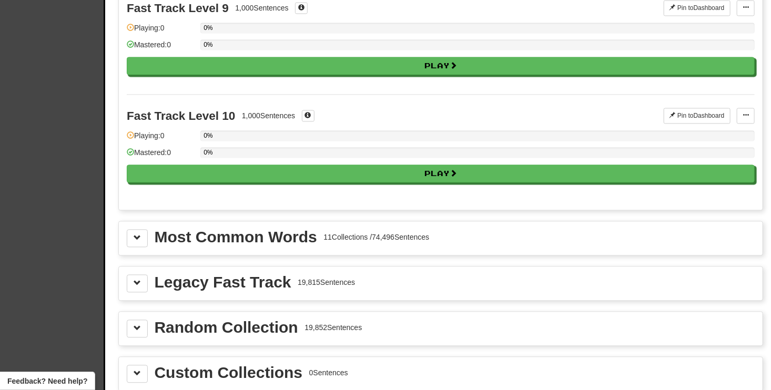
scroll to position [1025, 0]
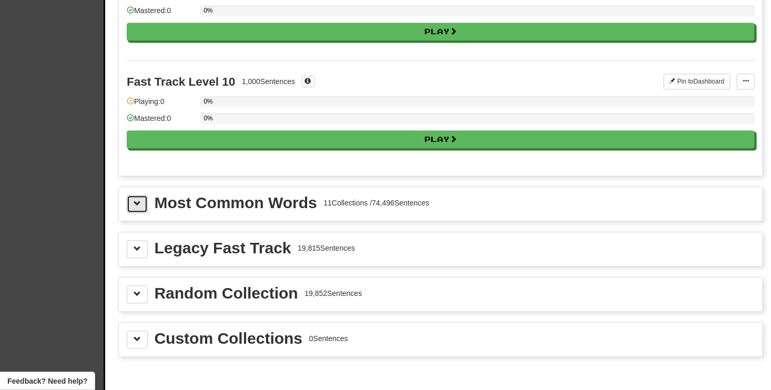
click at [139, 200] on span at bounding box center [137, 203] width 7 height 7
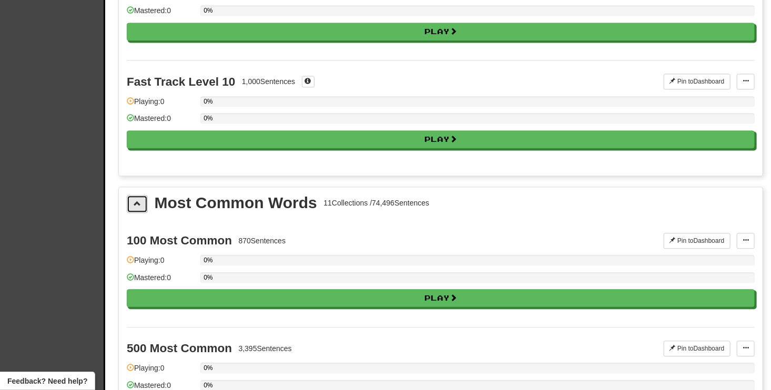
click at [139, 200] on span at bounding box center [137, 203] width 7 height 7
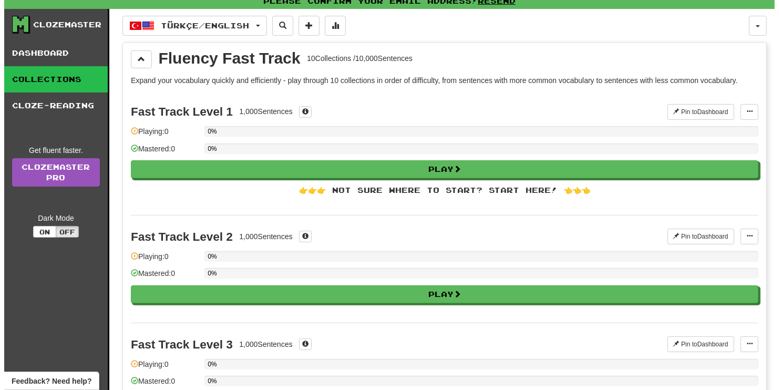
scroll to position [0, 0]
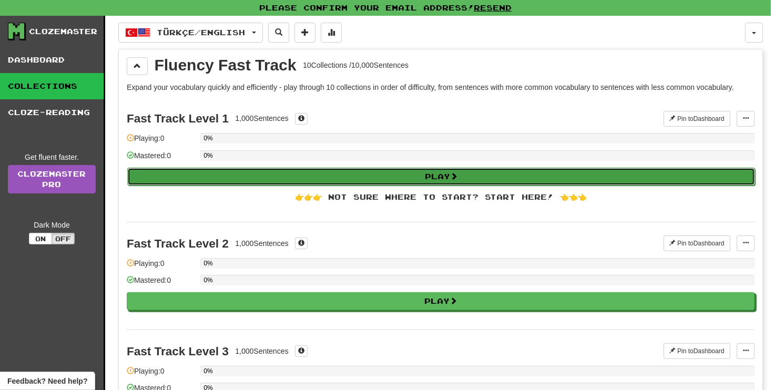
click at [439, 169] on button "Play" at bounding box center [441, 177] width 628 height 18
select select "**"
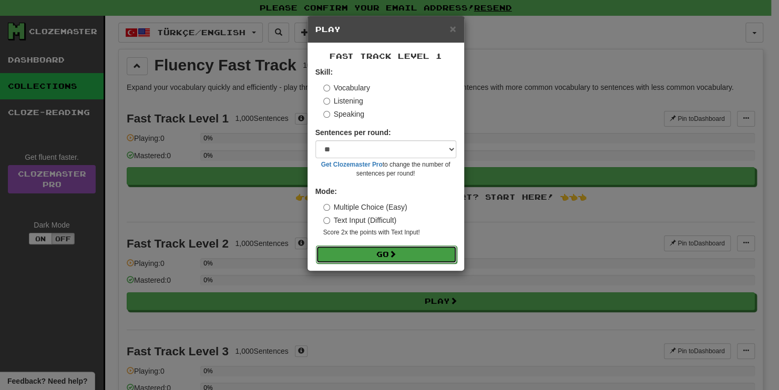
click at [412, 249] on button "Go" at bounding box center [386, 255] width 141 height 18
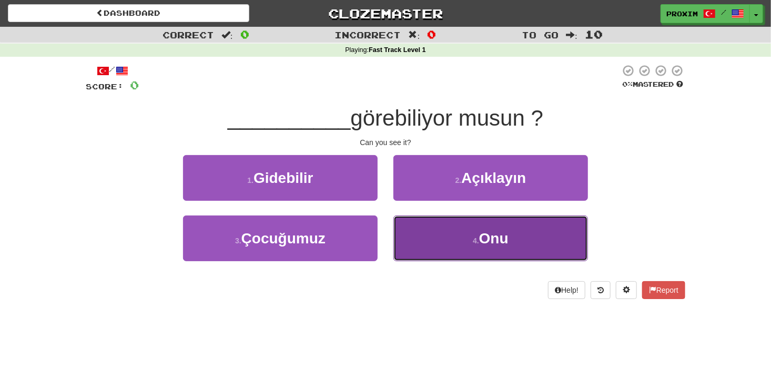
click at [461, 238] on button "4 . Onu" at bounding box center [490, 239] width 195 height 46
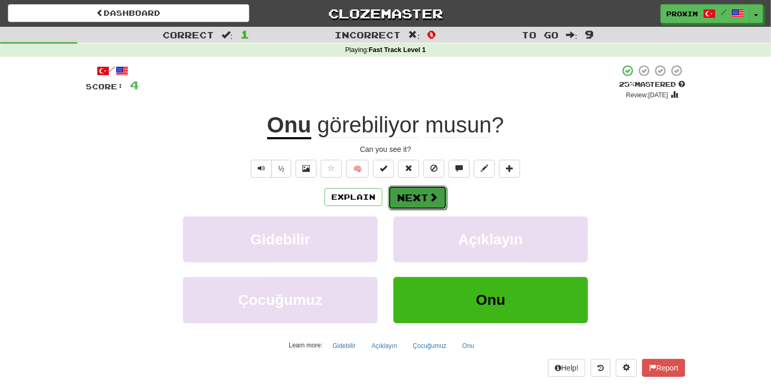
click at [412, 198] on button "Next" at bounding box center [417, 198] width 59 height 24
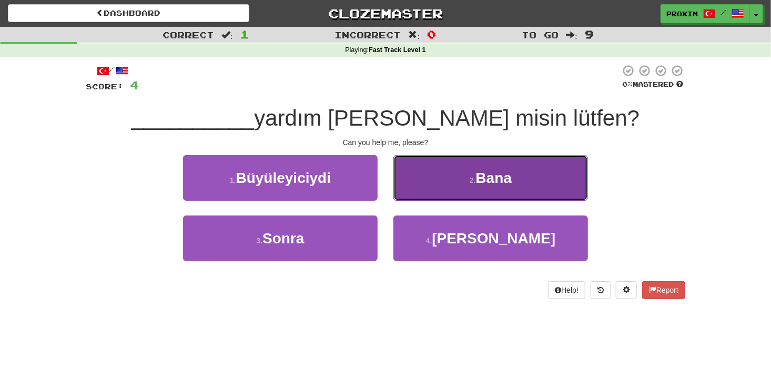
click at [461, 180] on button "2 . [GEOGRAPHIC_DATA]" at bounding box center [490, 178] width 195 height 46
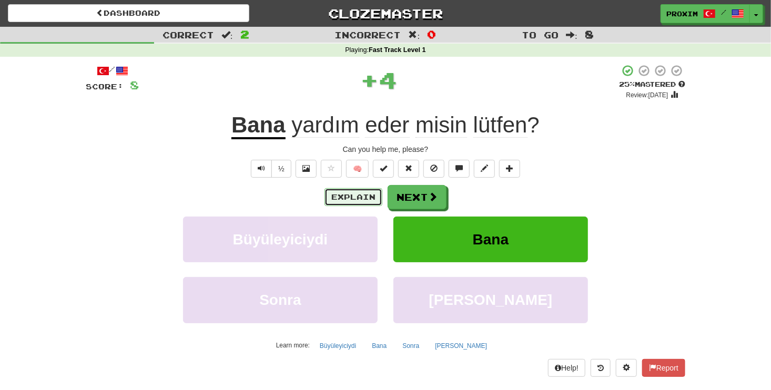
click at [364, 200] on button "Explain" at bounding box center [354, 197] width 58 height 18
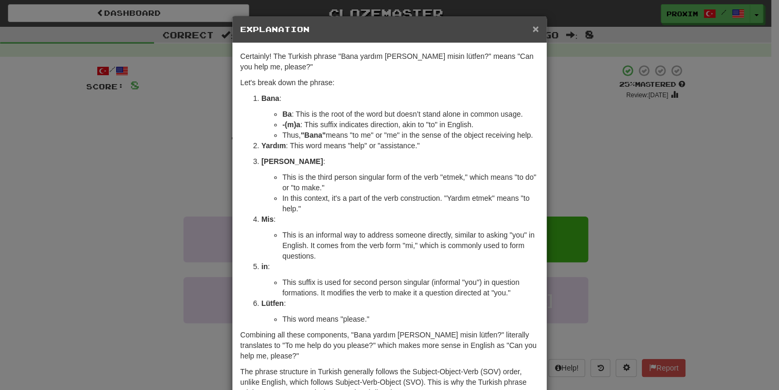
click at [535, 33] on span "×" at bounding box center [536, 29] width 6 height 12
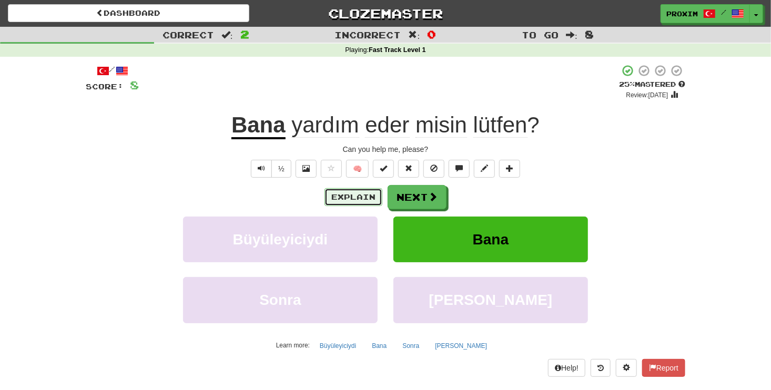
click at [366, 192] on button "Explain" at bounding box center [354, 197] width 58 height 18
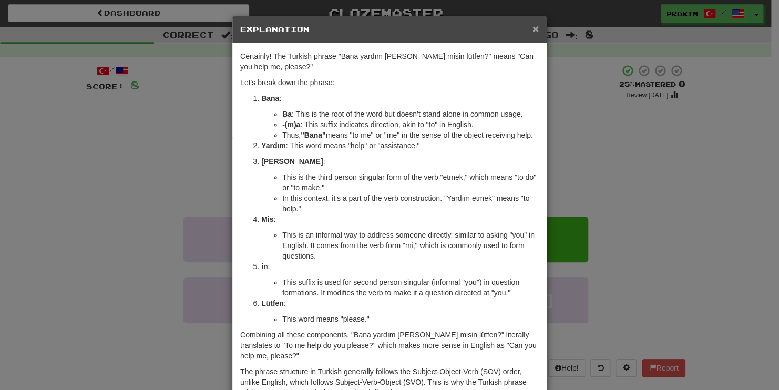
click at [533, 31] on span "×" at bounding box center [536, 29] width 6 height 12
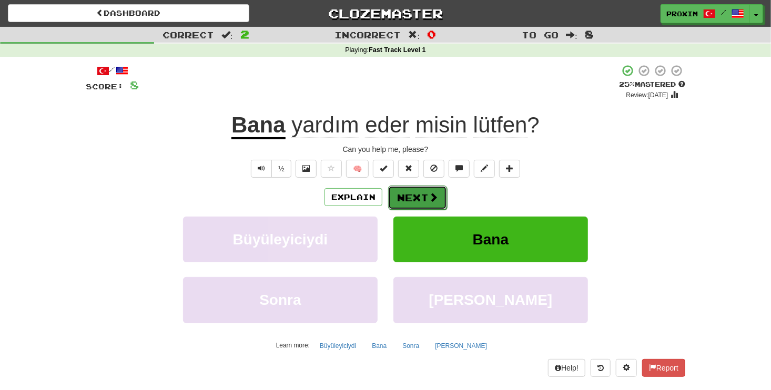
click at [437, 196] on span at bounding box center [433, 197] width 9 height 9
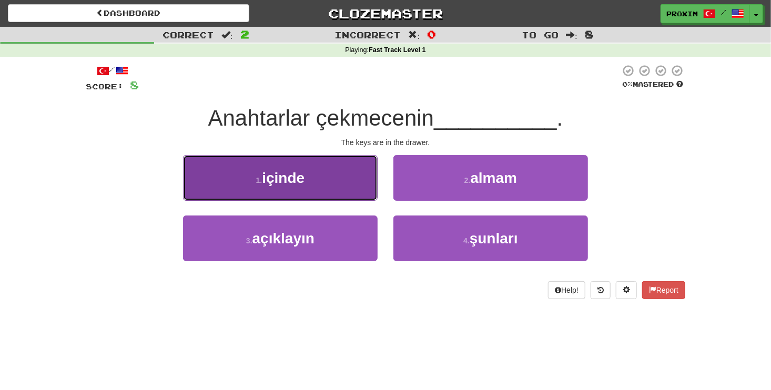
click at [357, 185] on button "1 . içinde" at bounding box center [280, 178] width 195 height 46
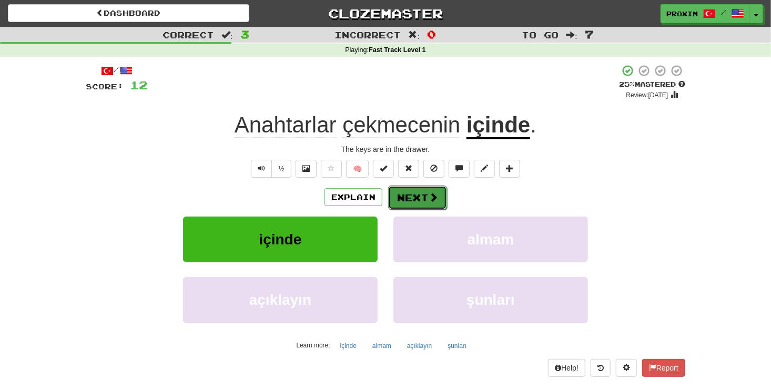
click at [420, 194] on button "Next" at bounding box center [417, 198] width 59 height 24
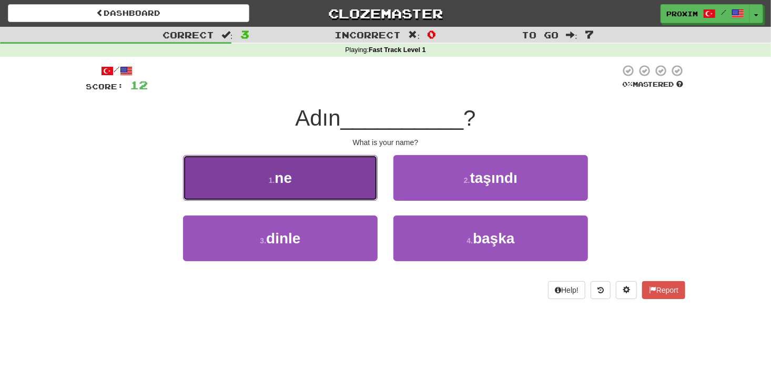
click at [348, 169] on button "1 . ne" at bounding box center [280, 178] width 195 height 46
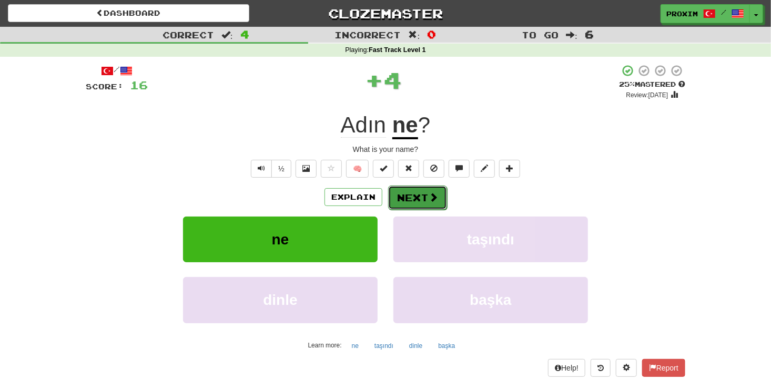
click at [414, 189] on button "Next" at bounding box center [417, 198] width 59 height 24
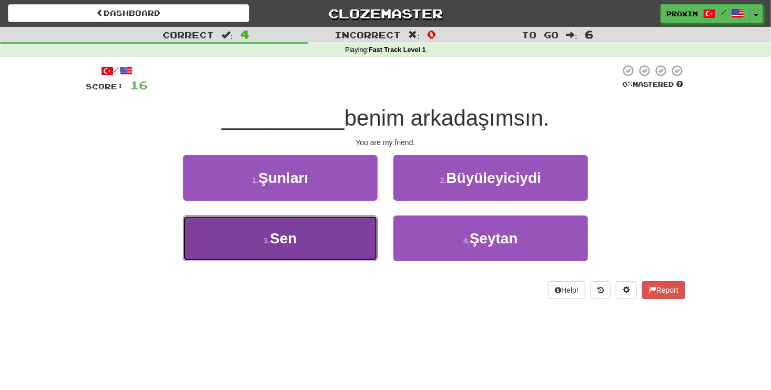
click at [353, 241] on button "3 . Sen" at bounding box center [280, 239] width 195 height 46
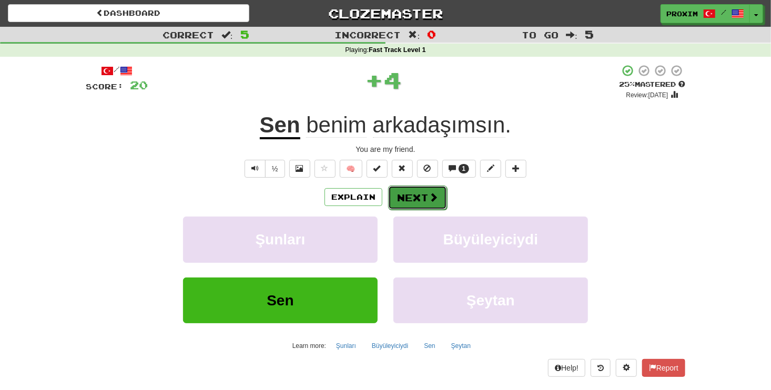
click at [397, 198] on button "Next" at bounding box center [417, 198] width 59 height 24
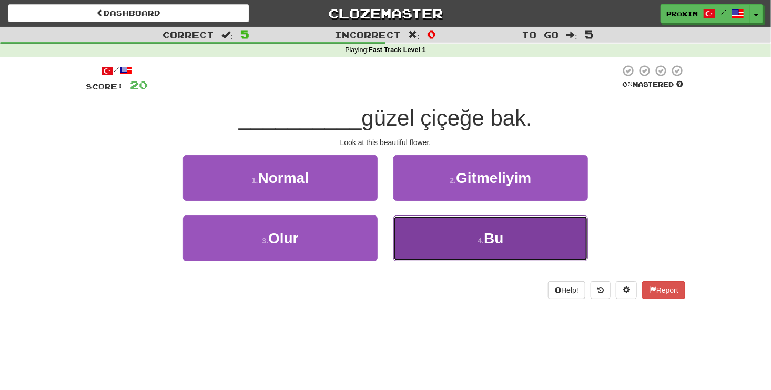
click at [447, 256] on button "4 . Bu" at bounding box center [490, 239] width 195 height 46
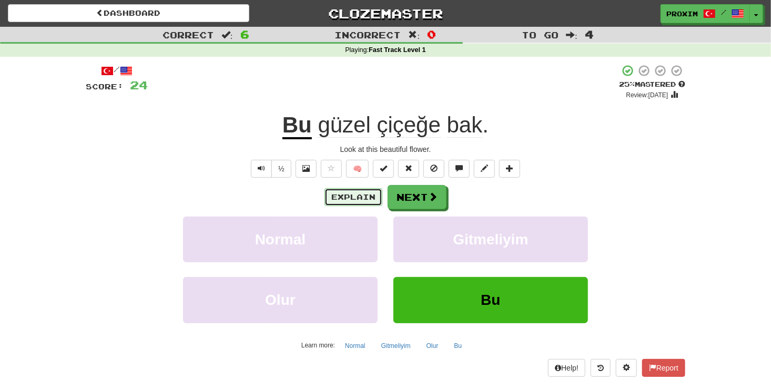
click at [354, 199] on button "Explain" at bounding box center [354, 197] width 58 height 18
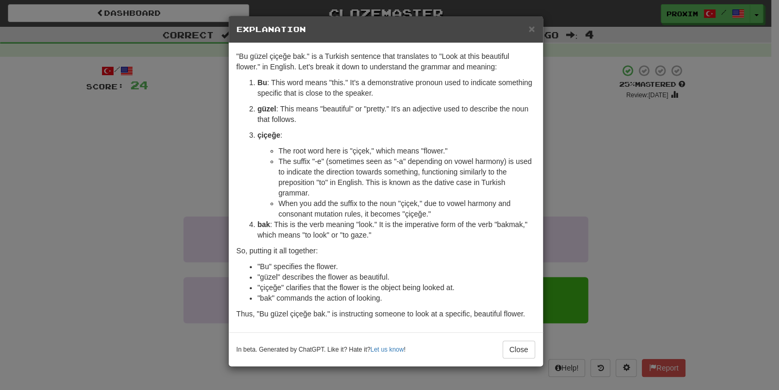
click at [601, 180] on div "× Explanation "Bu güzel çiçeğe bak." is a Turkish sentence that translates to "…" at bounding box center [389, 195] width 779 height 390
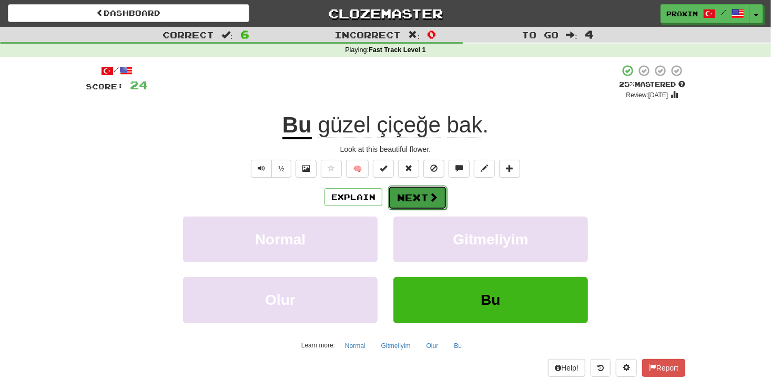
click at [434, 198] on span at bounding box center [433, 197] width 9 height 9
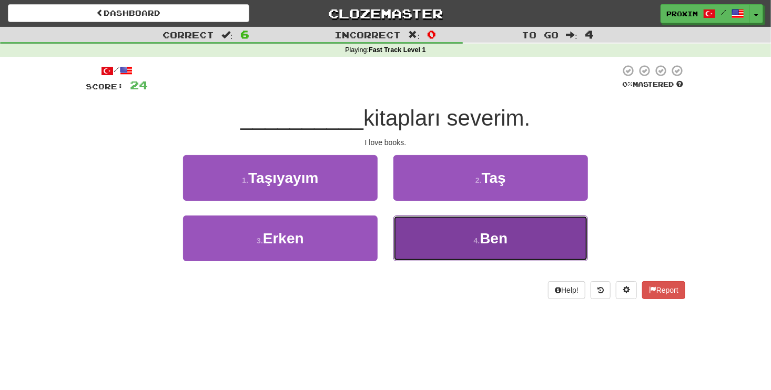
click at [436, 244] on button "4 . Ben" at bounding box center [490, 239] width 195 height 46
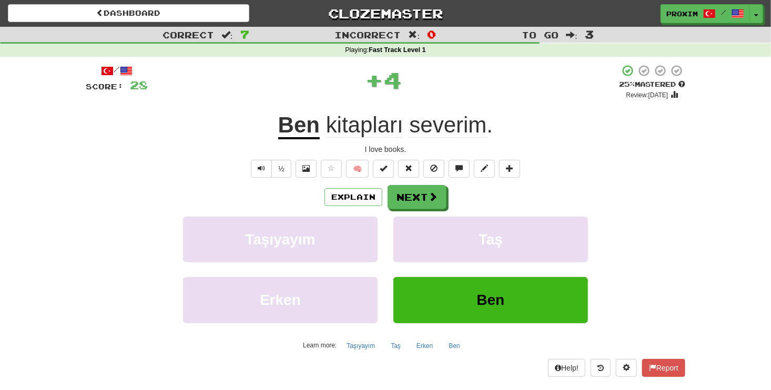
click at [416, 184] on div "/ Score: 28 + 4 25 % Mastered Review: [DATE] Ben kitapları severim . I love boo…" at bounding box center [386, 220] width 600 height 312
click at [421, 194] on button "Next" at bounding box center [417, 198] width 59 height 24
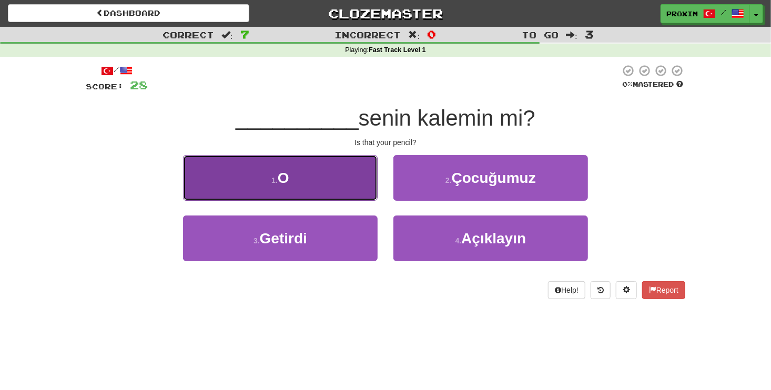
click at [351, 166] on button "1 . O" at bounding box center [280, 178] width 195 height 46
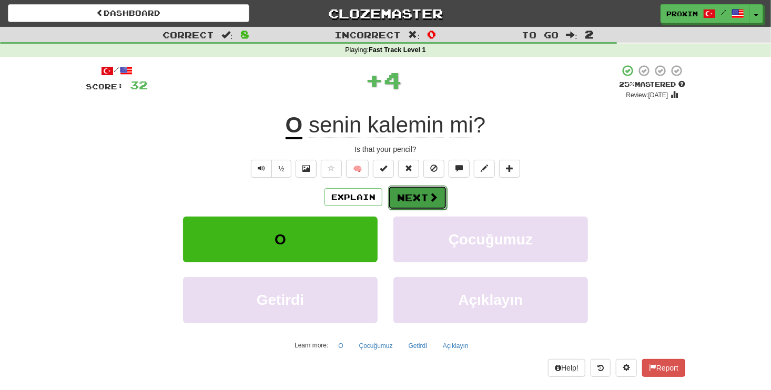
click at [413, 195] on button "Next" at bounding box center [417, 198] width 59 height 24
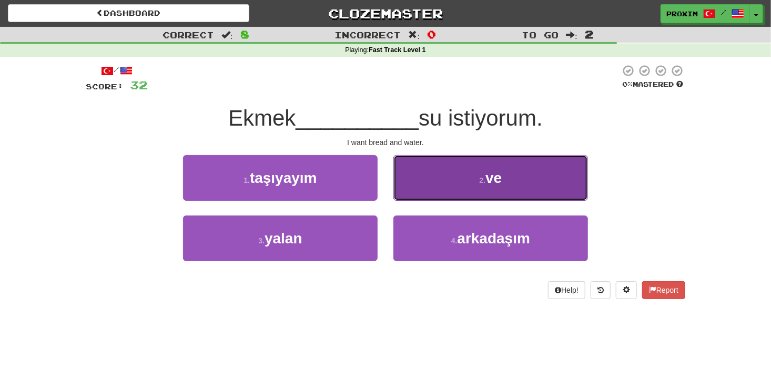
click at [417, 167] on button "2 . ve" at bounding box center [490, 178] width 195 height 46
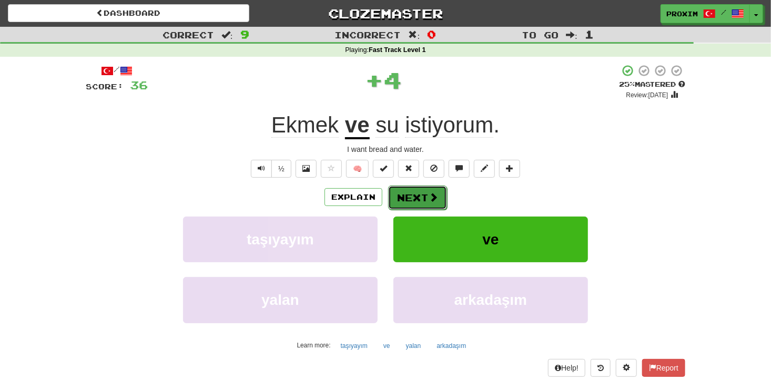
click at [419, 190] on button "Next" at bounding box center [417, 198] width 59 height 24
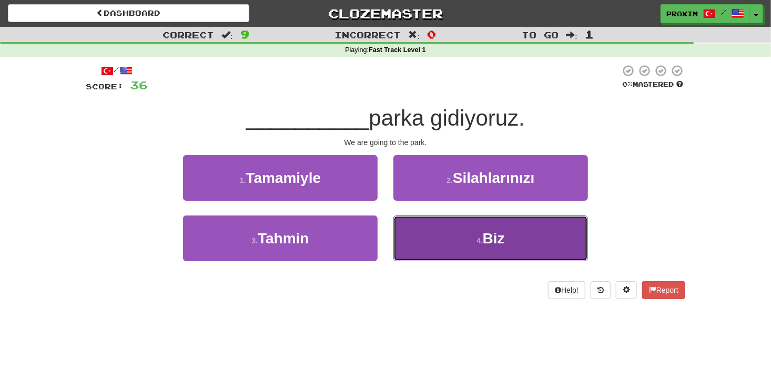
click at [442, 224] on button "4 . Biz" at bounding box center [490, 239] width 195 height 46
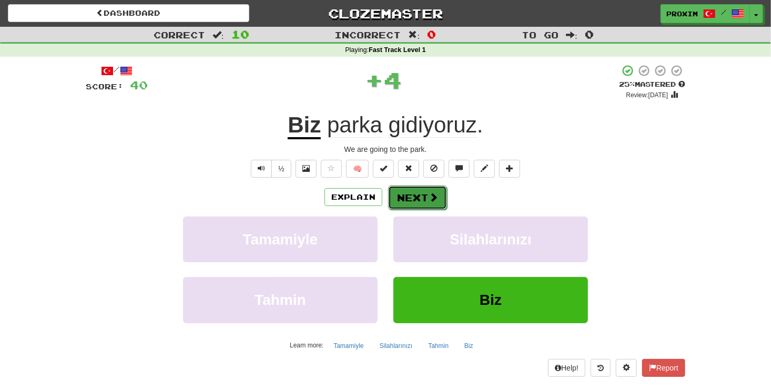
click at [430, 197] on span at bounding box center [433, 197] width 9 height 9
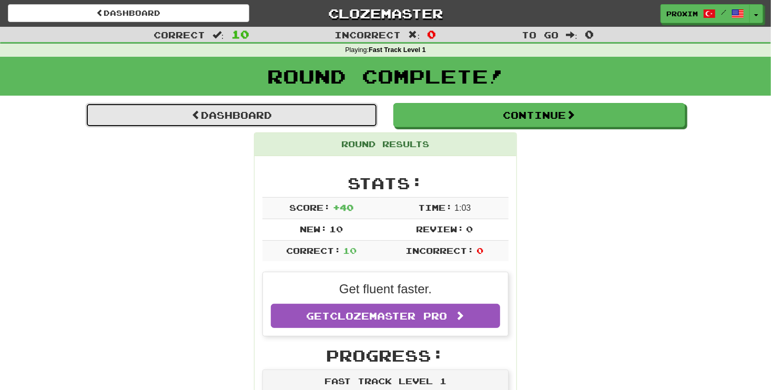
click at [294, 115] on link "Dashboard" at bounding box center [232, 115] width 292 height 24
